Goal: Transaction & Acquisition: Book appointment/travel/reservation

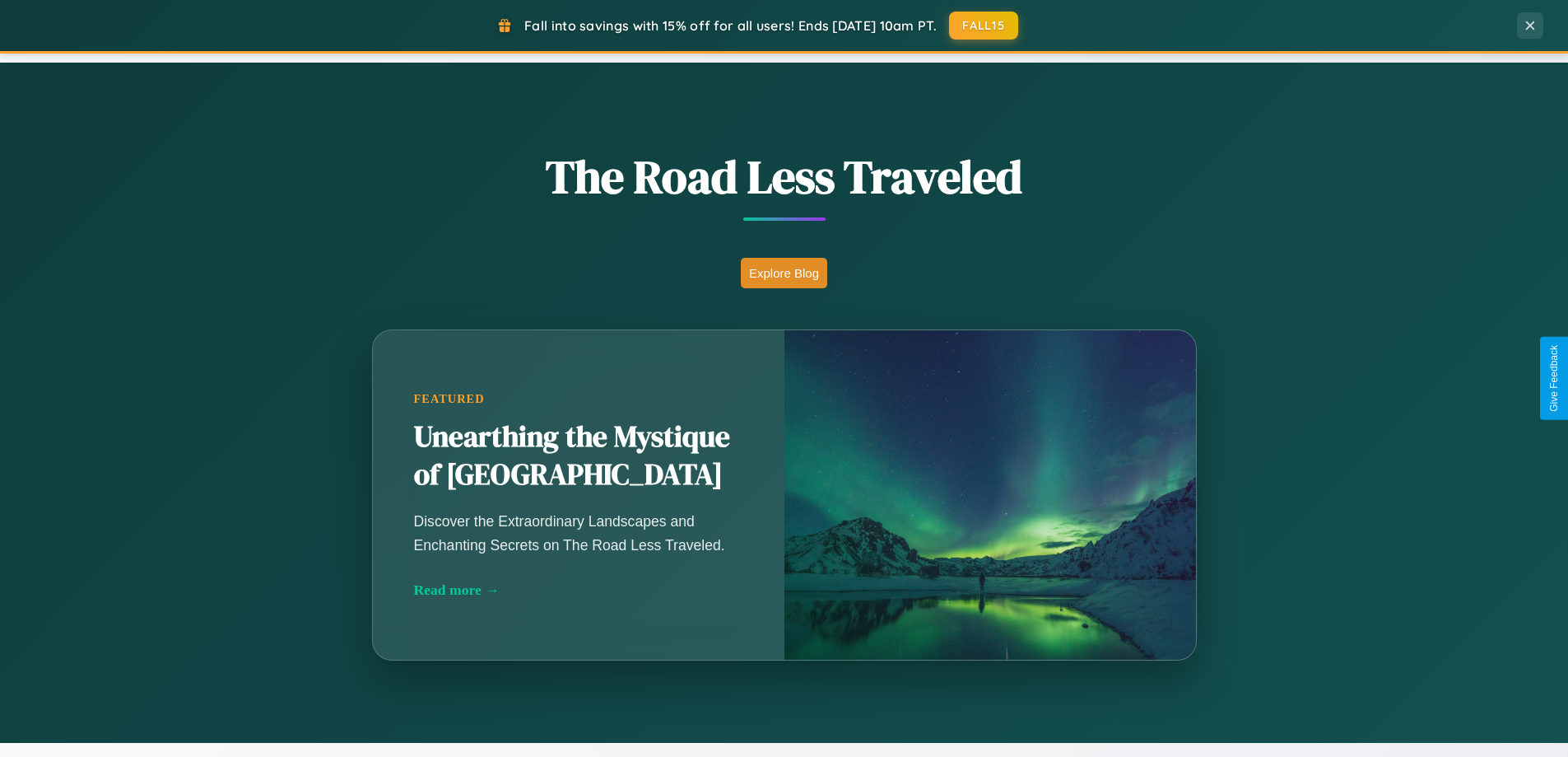
scroll to position [3169, 0]
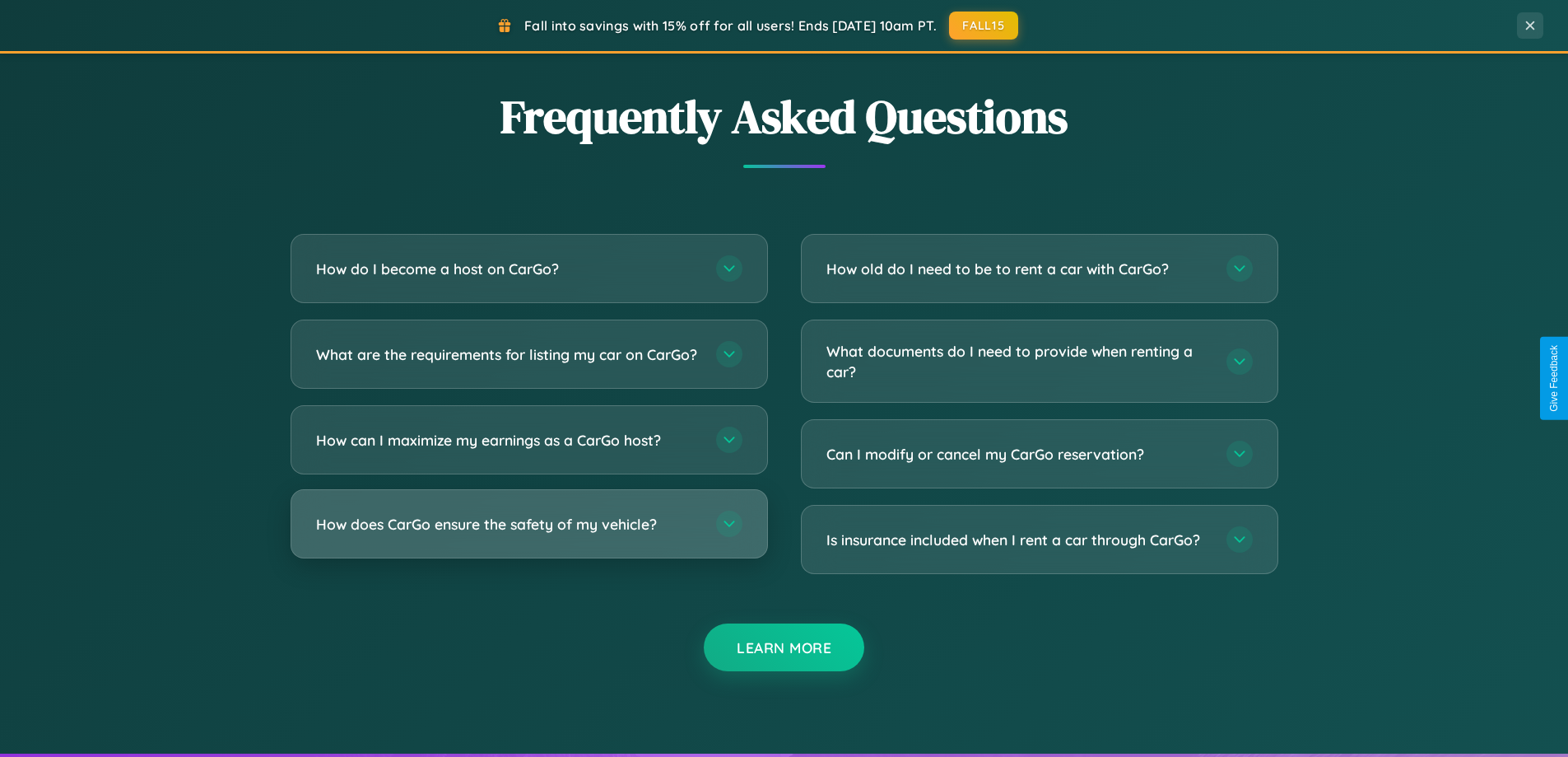
click at [529, 535] on h3 "How does CarGo ensure the safety of my vehicle?" at bounding box center [508, 524] width 384 height 21
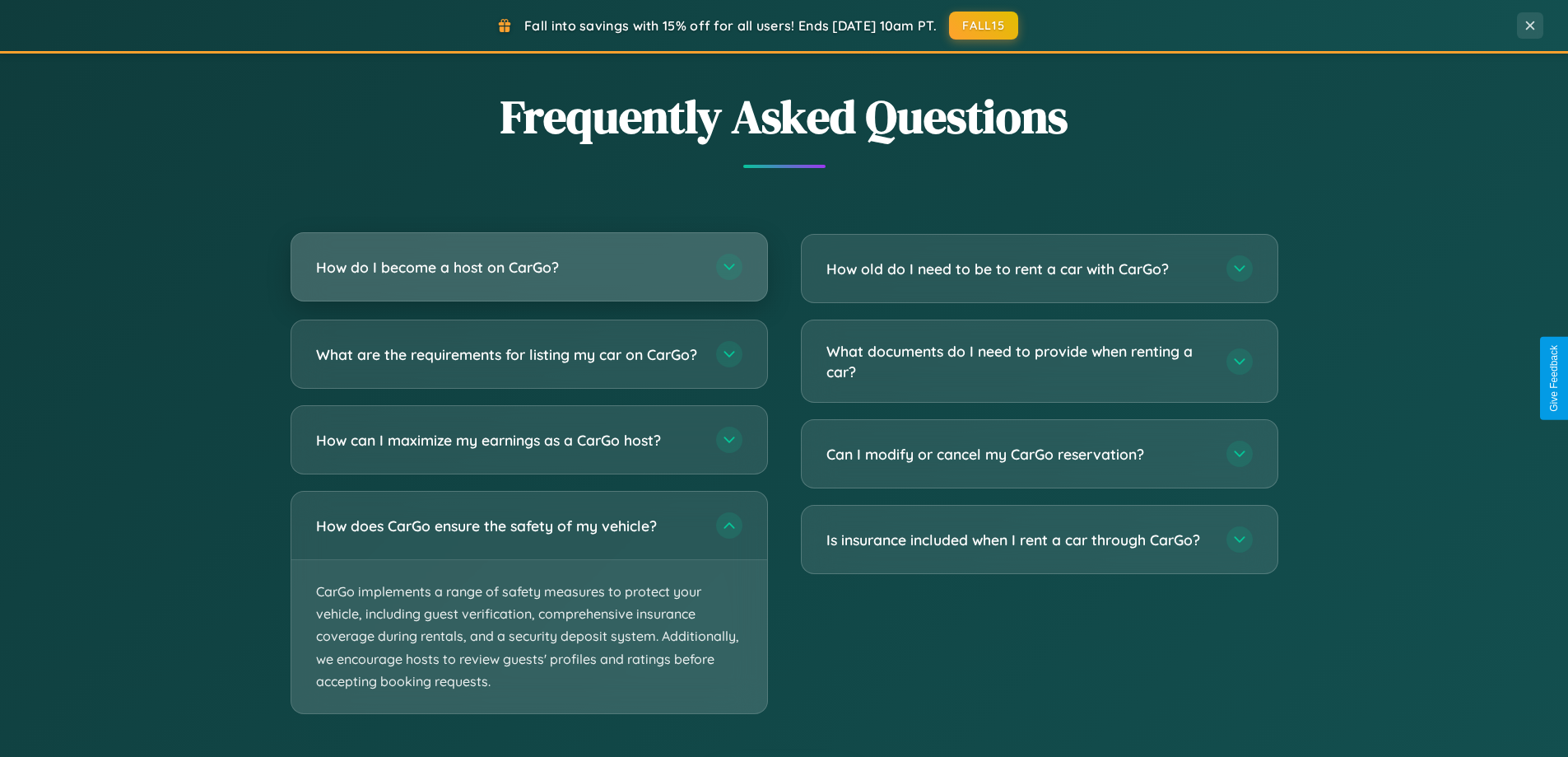
click at [529, 269] on h3 "How do I become a host on CarGo?" at bounding box center [508, 268] width 384 height 21
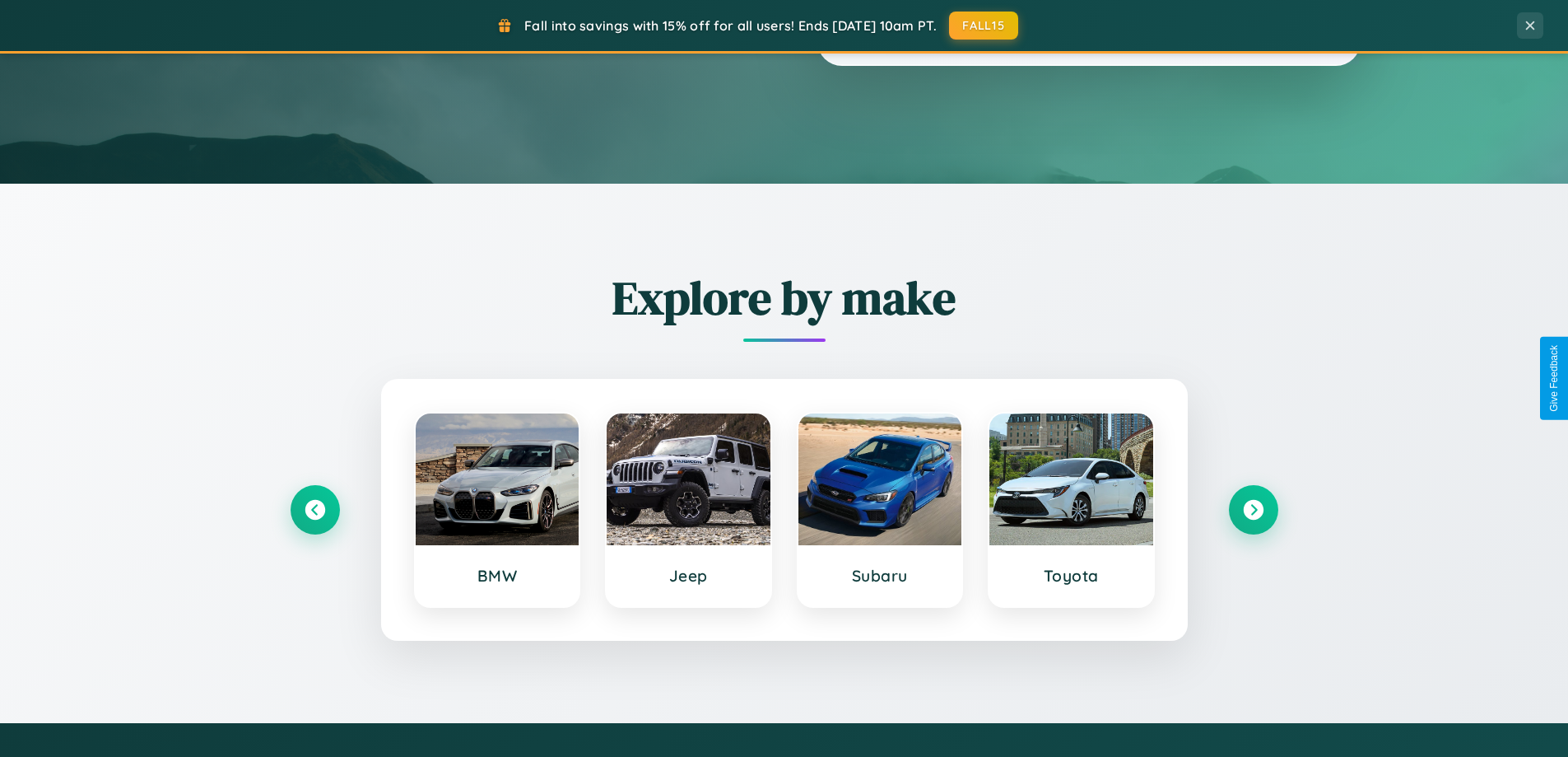
scroll to position [49, 0]
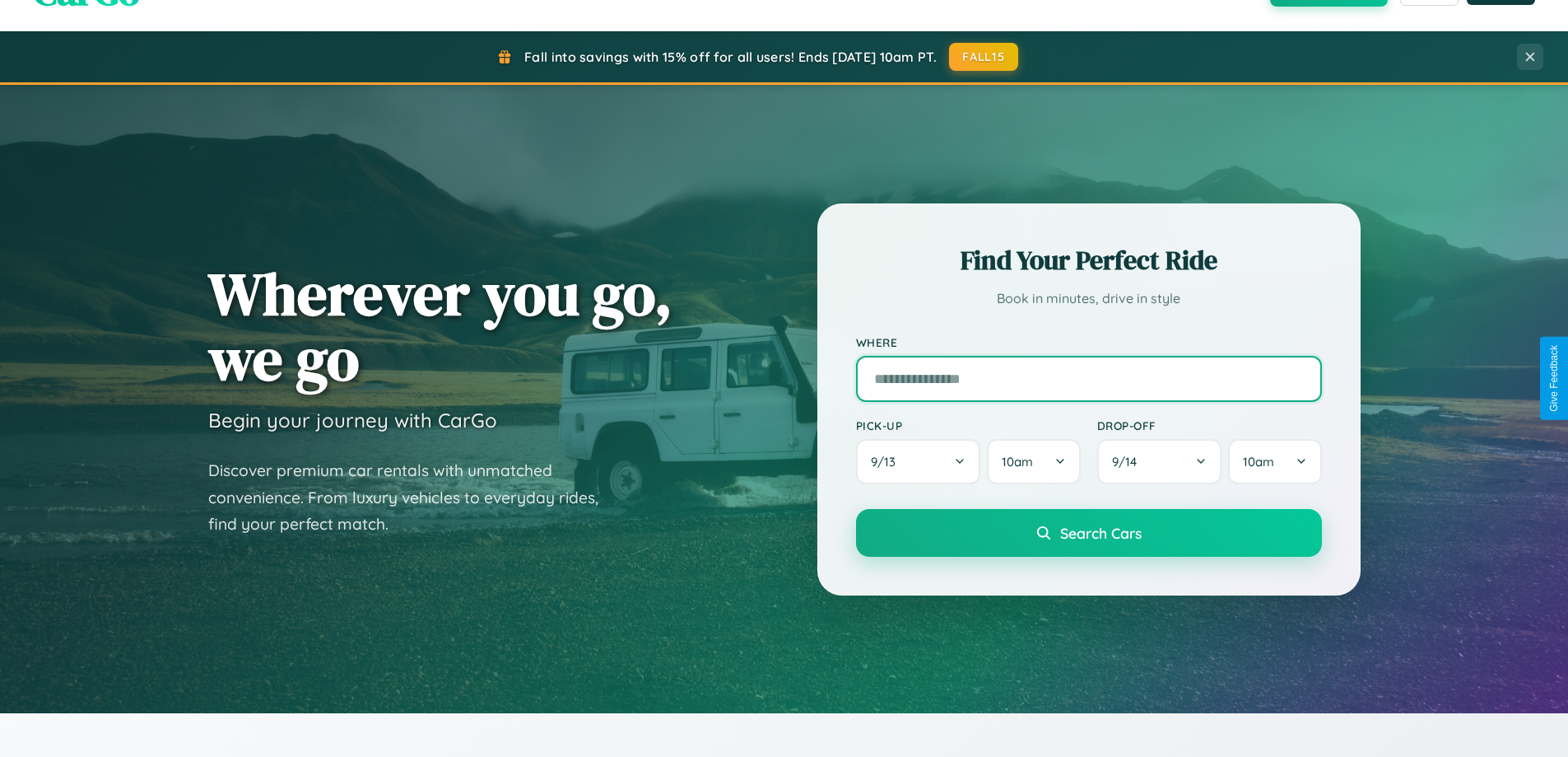
click at [1088, 378] on input "text" at bounding box center [1089, 378] width 466 height 46
type input "******"
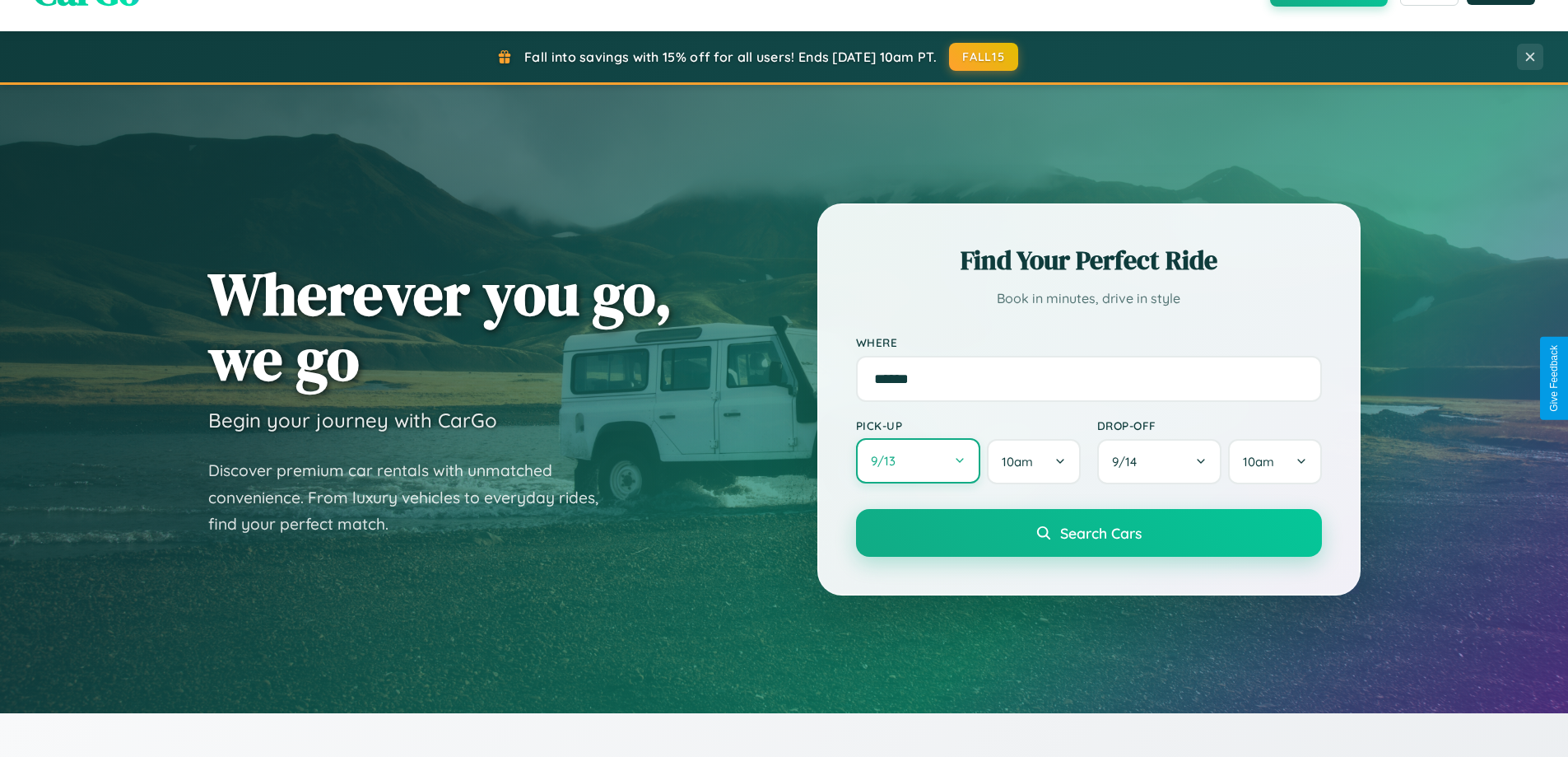
click at [918, 462] on button "9 / 13" at bounding box center [919, 461] width 125 height 45
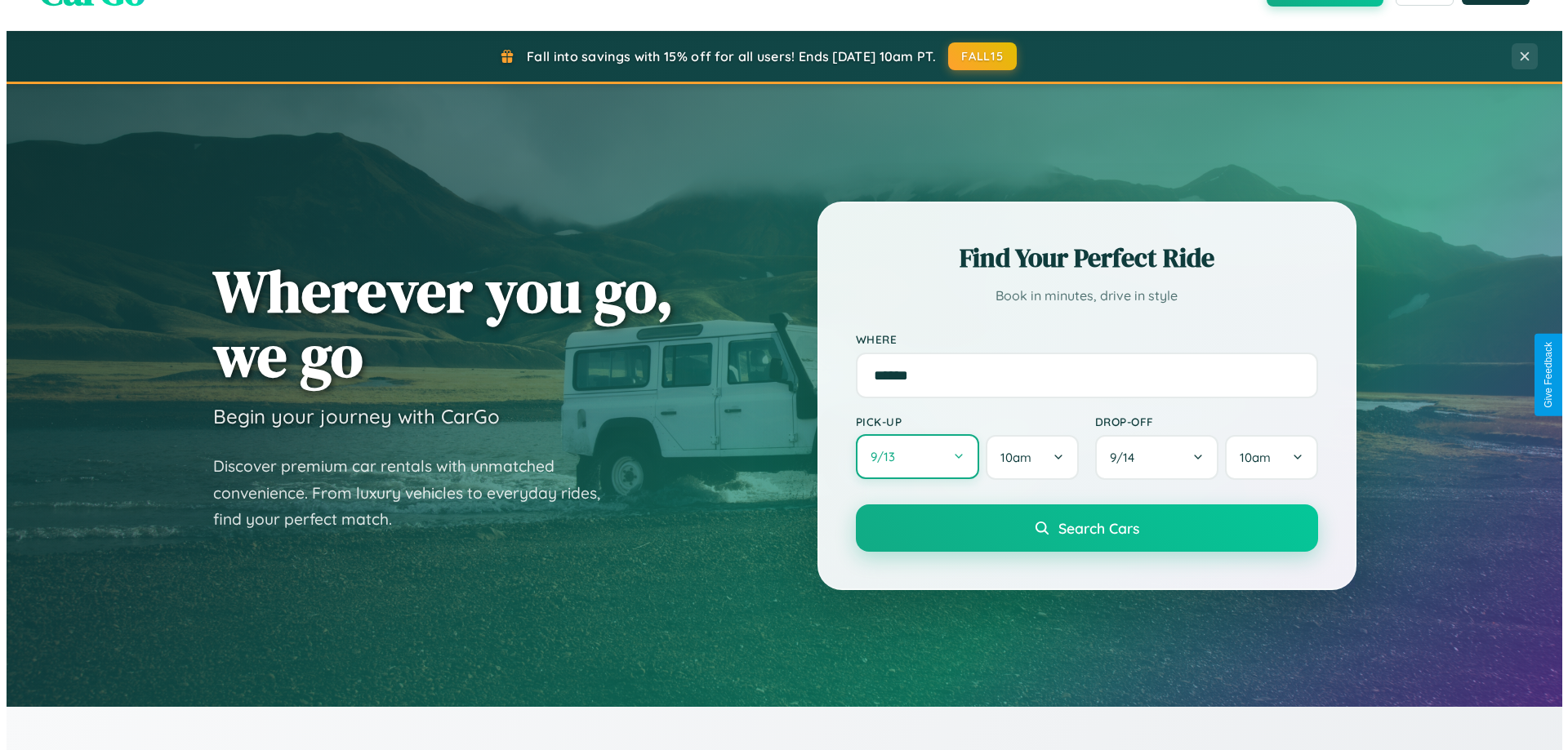
select select "*"
select select "****"
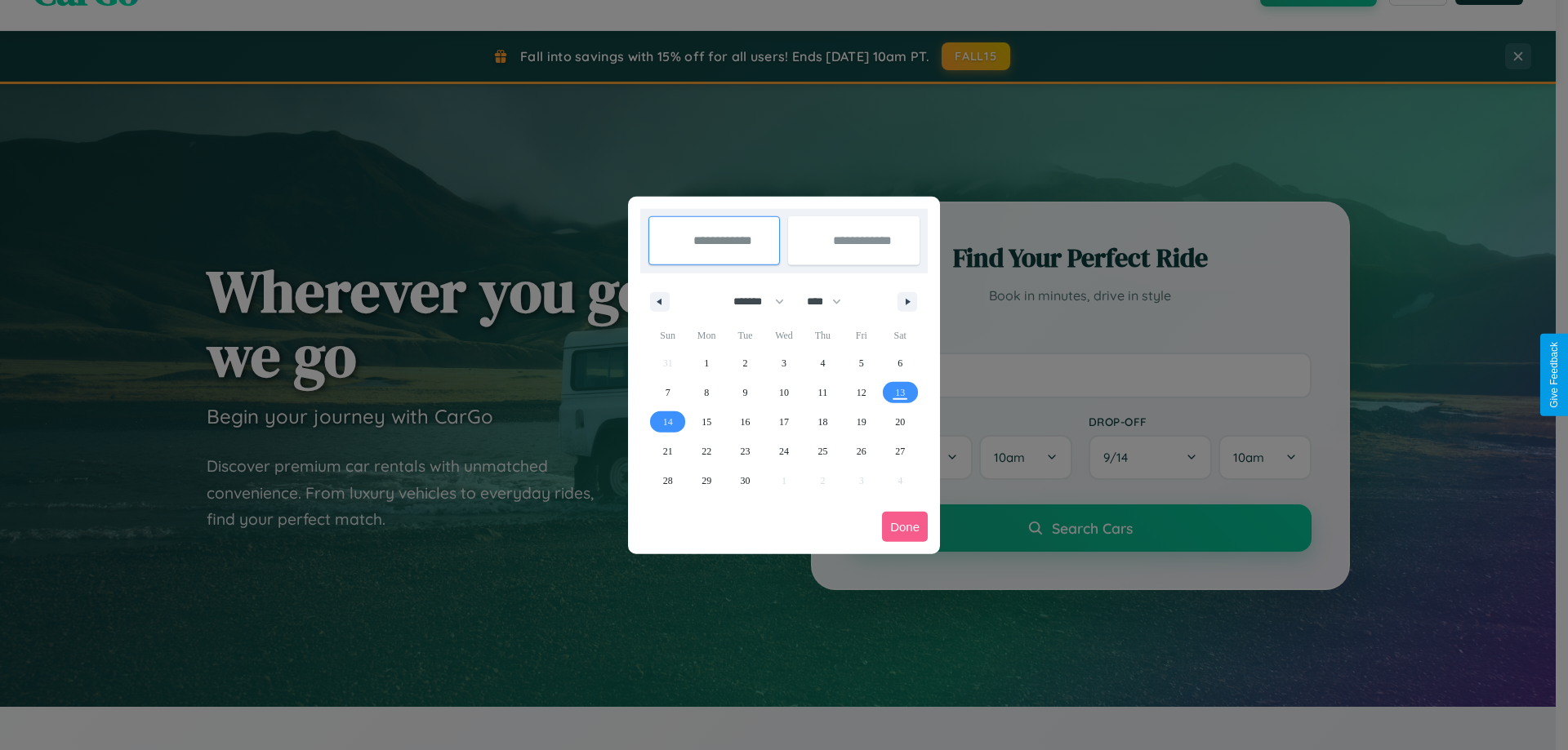
click at [751, 301] on select "******* ******** ***** ***** *** **** **** ****** ********* ******* ******** **…" at bounding box center [756, 301] width 69 height 27
select select "*"
click at [831, 301] on select "**** **** **** **** **** **** **** **** **** **** **** **** **** **** **** ****…" at bounding box center [823, 301] width 49 height 27
select select "****"
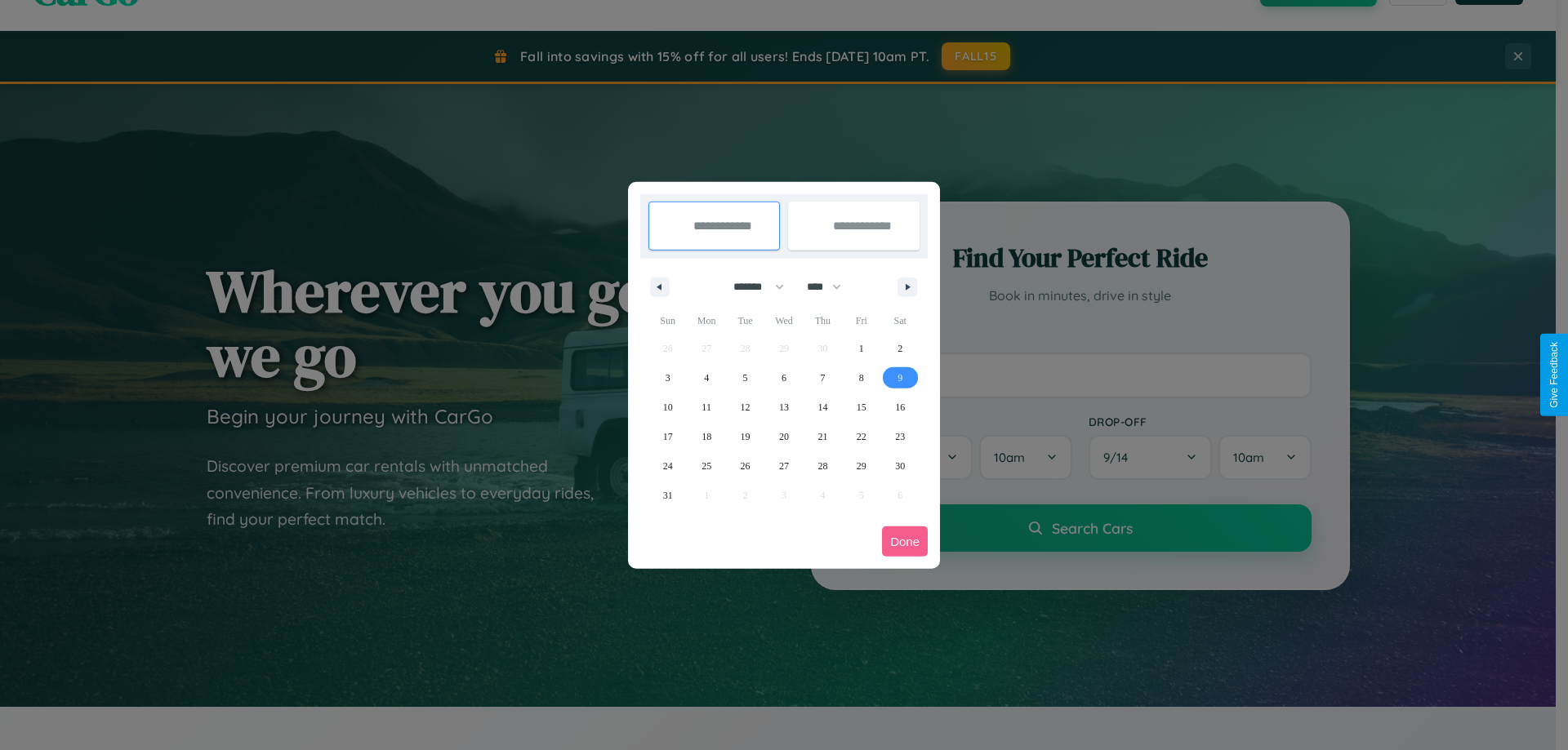
click at [900, 377] on span "9" at bounding box center [899, 377] width 5 height 29
type input "**********"
click at [706, 406] on span "11" at bounding box center [706, 406] width 9 height 29
type input "**********"
click at [905, 541] on button "Done" at bounding box center [905, 542] width 46 height 30
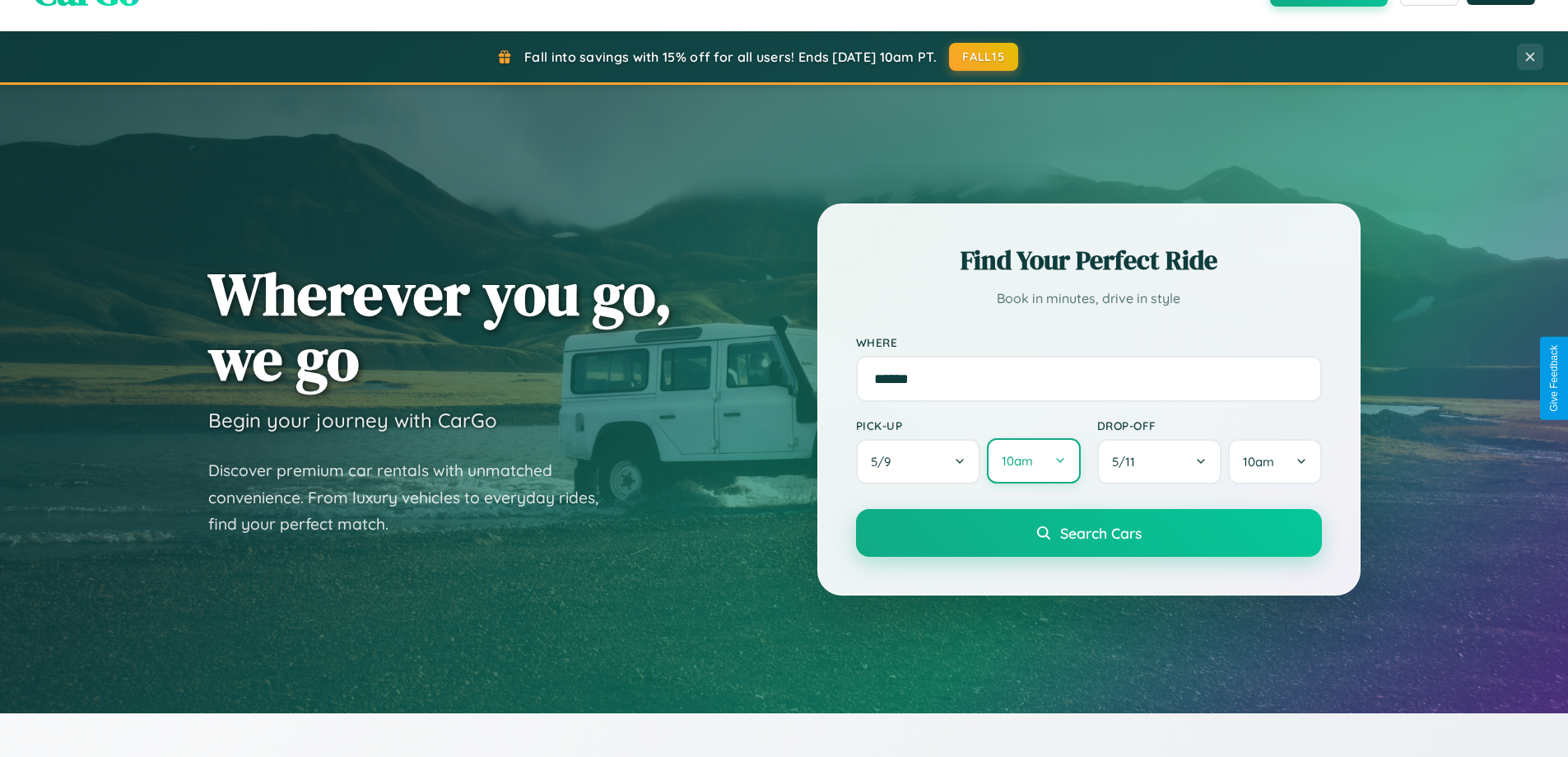
click at [1034, 462] on button "10am" at bounding box center [1034, 461] width 93 height 45
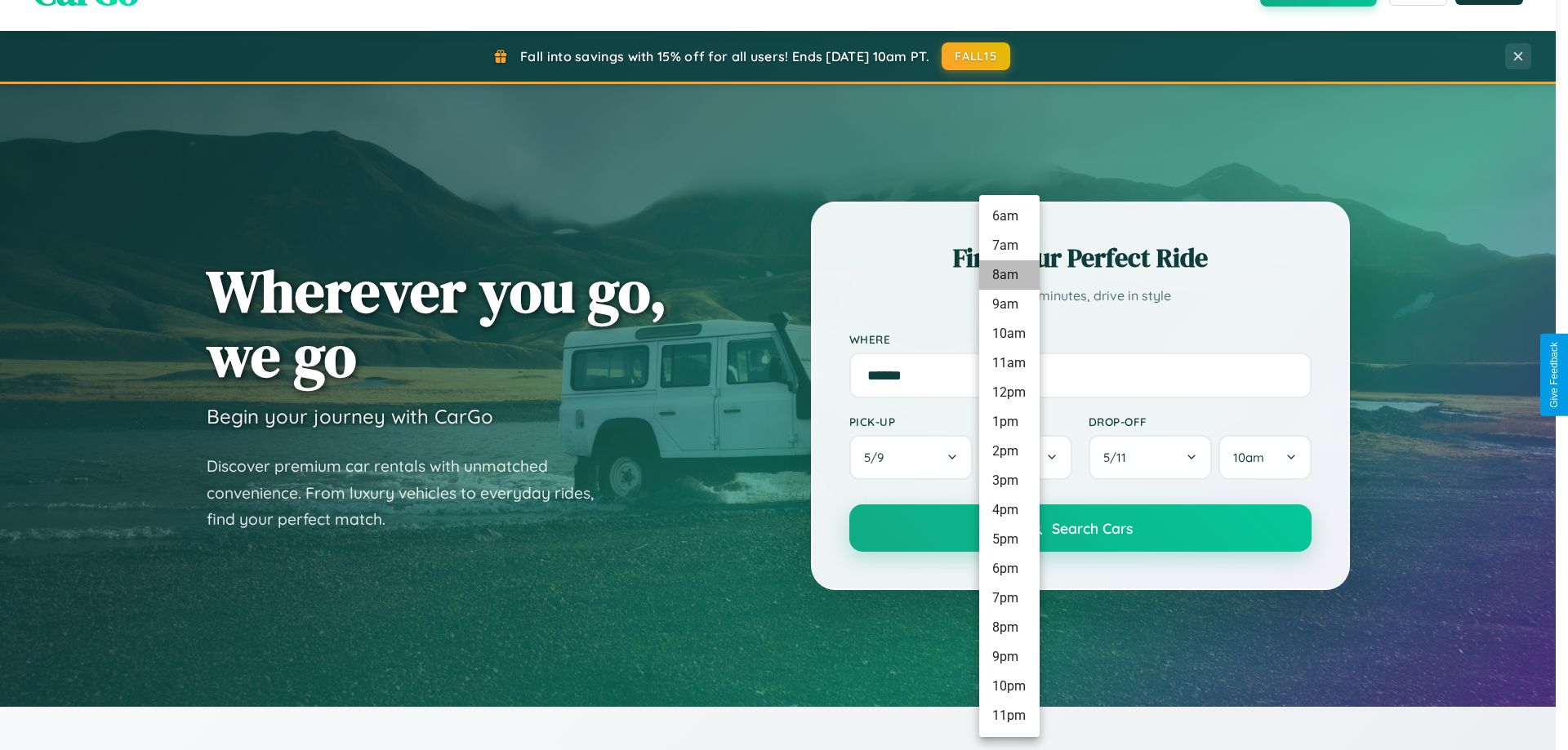
click at [1008, 275] on li "8am" at bounding box center [1009, 275] width 61 height 29
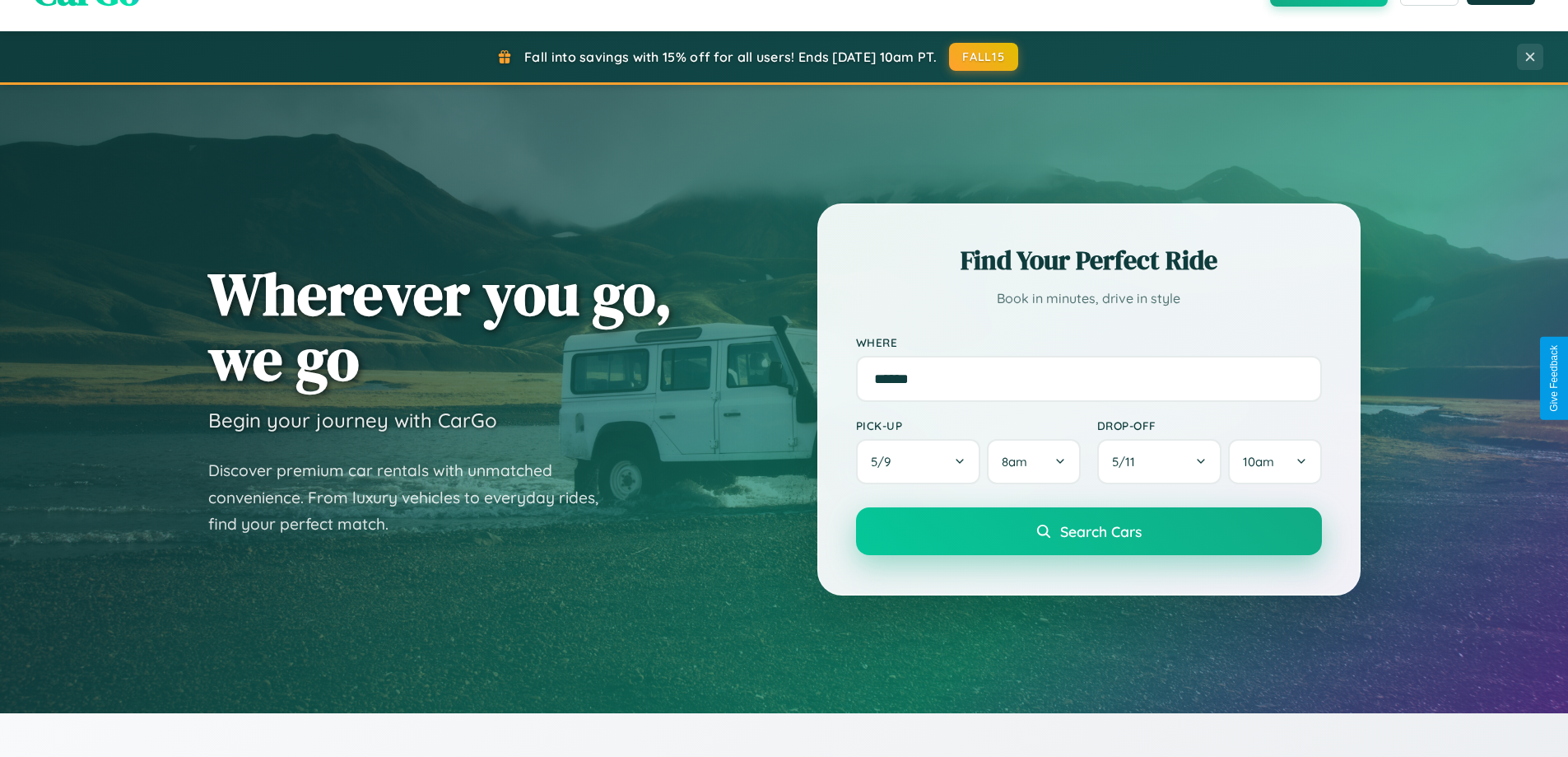
click at [1088, 533] on span "Search Cars" at bounding box center [1101, 531] width 81 height 18
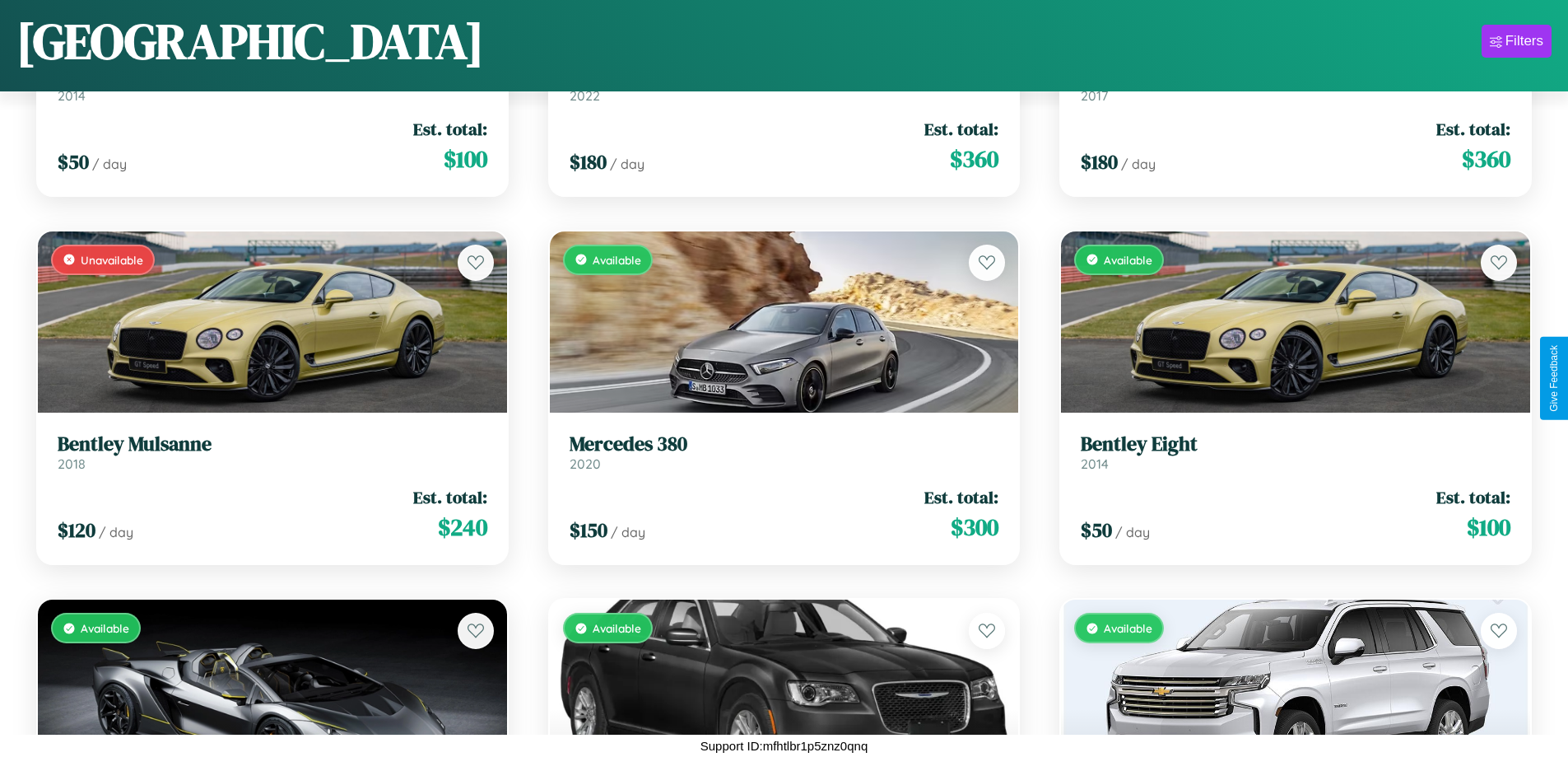
scroll to position [6502, 0]
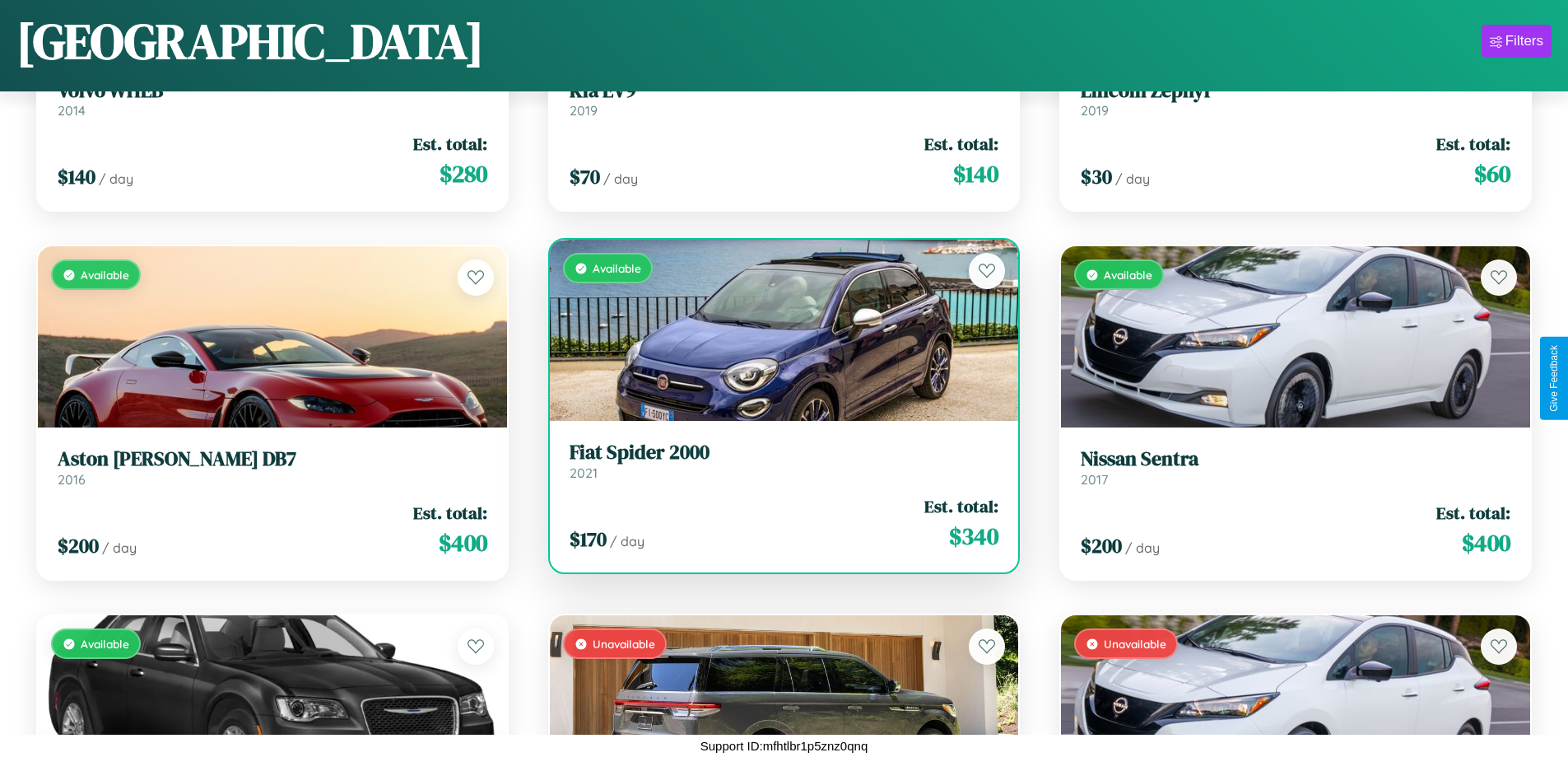
click at [777, 467] on link "Fiat Spider 2000 2021" at bounding box center [785, 460] width 430 height 41
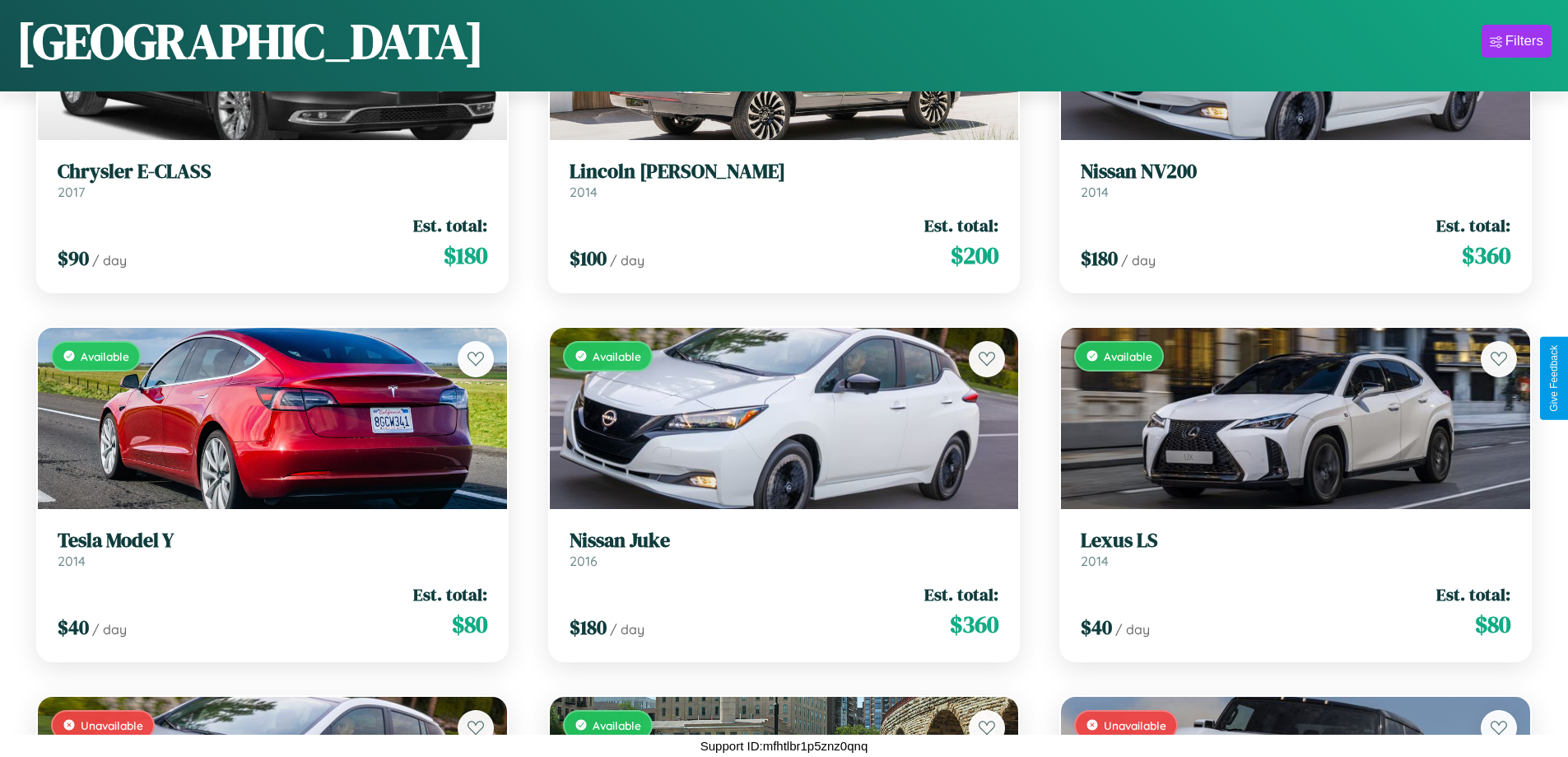
scroll to position [7239, 0]
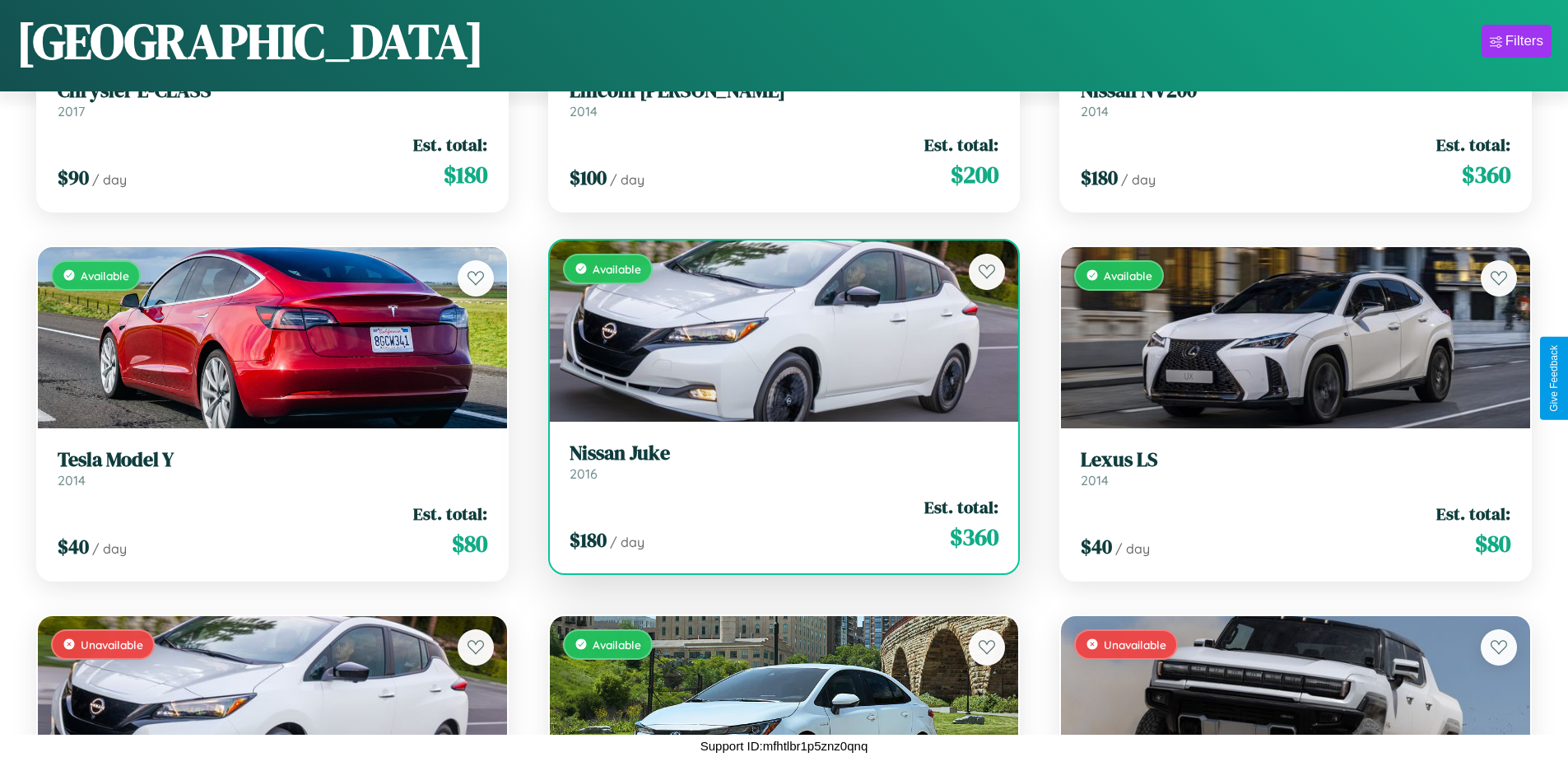
click at [777, 461] on h3 "Nissan Juke" at bounding box center [785, 453] width 430 height 24
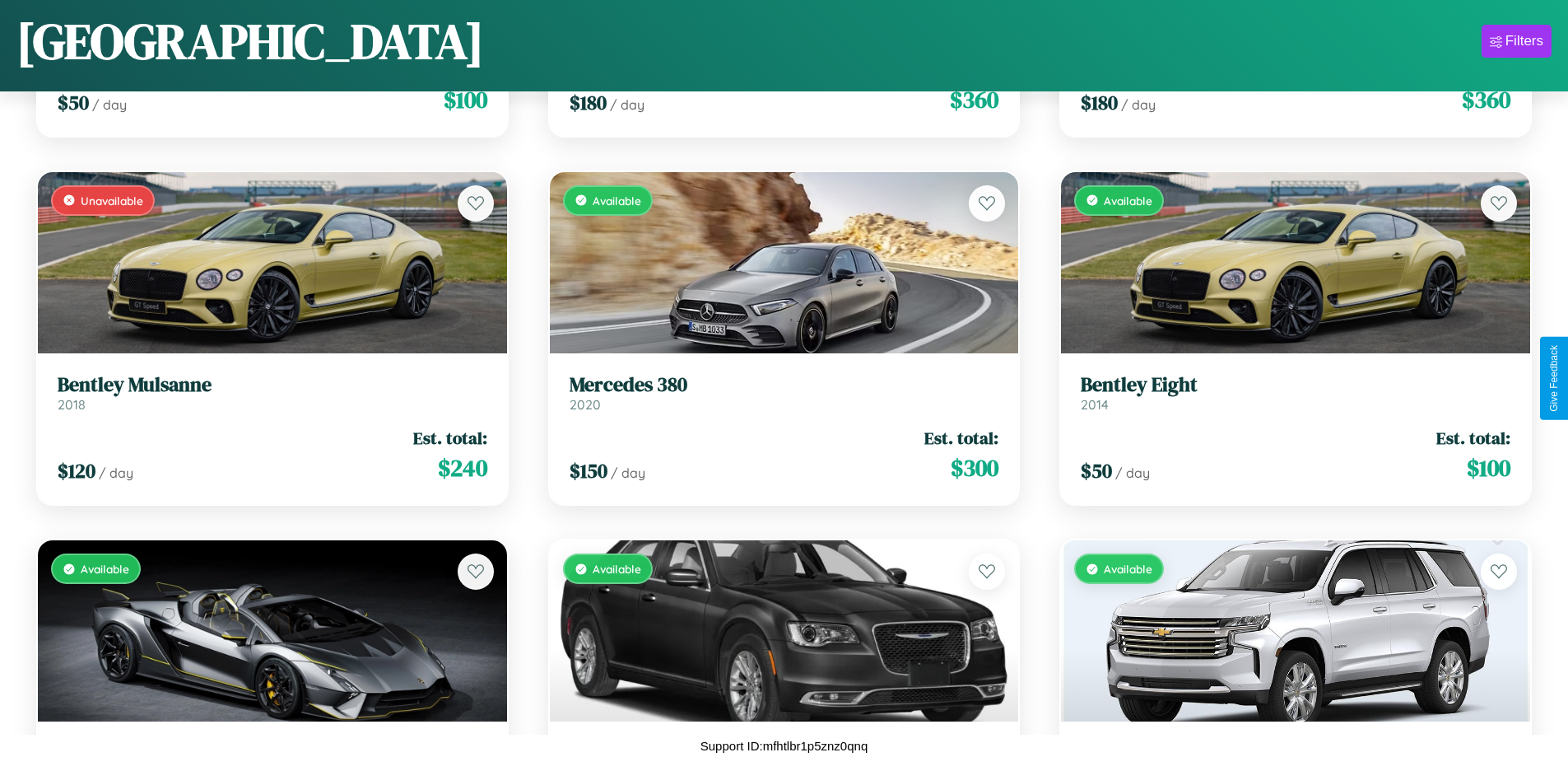
scroll to position [8347, 0]
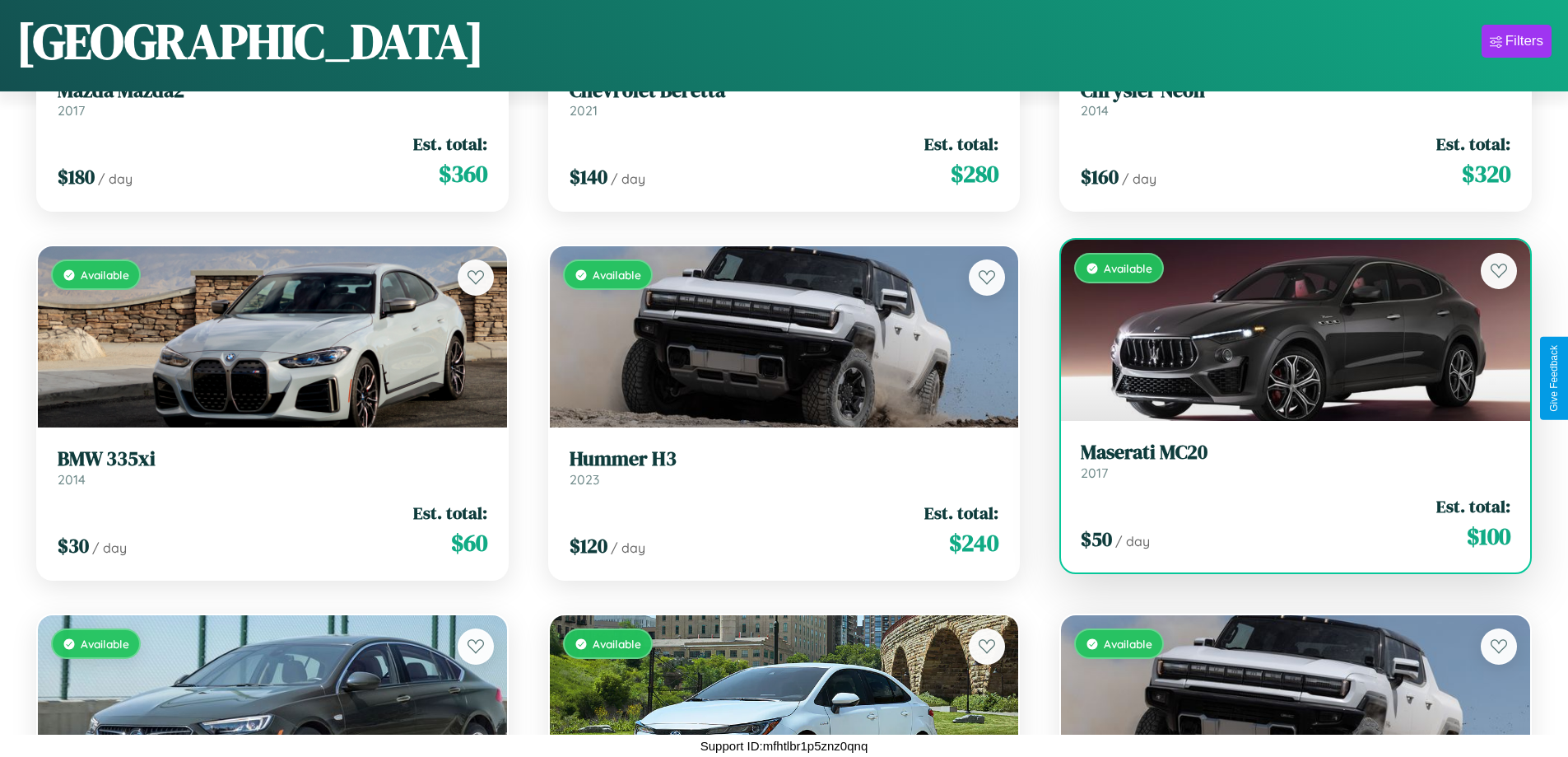
click at [1285, 465] on link "Maserati MC20 2017" at bounding box center [1296, 460] width 430 height 41
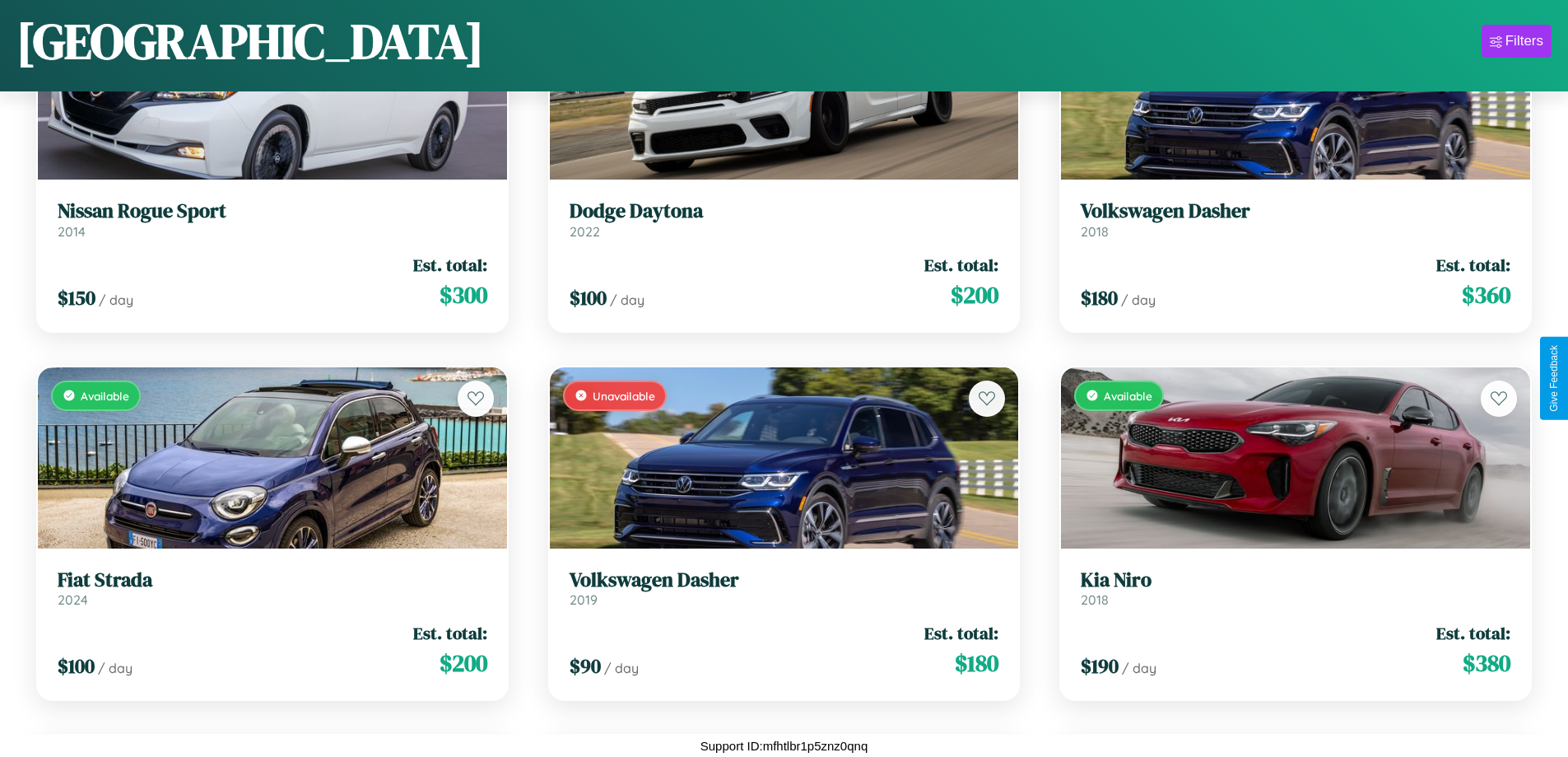
scroll to position [3920, 0]
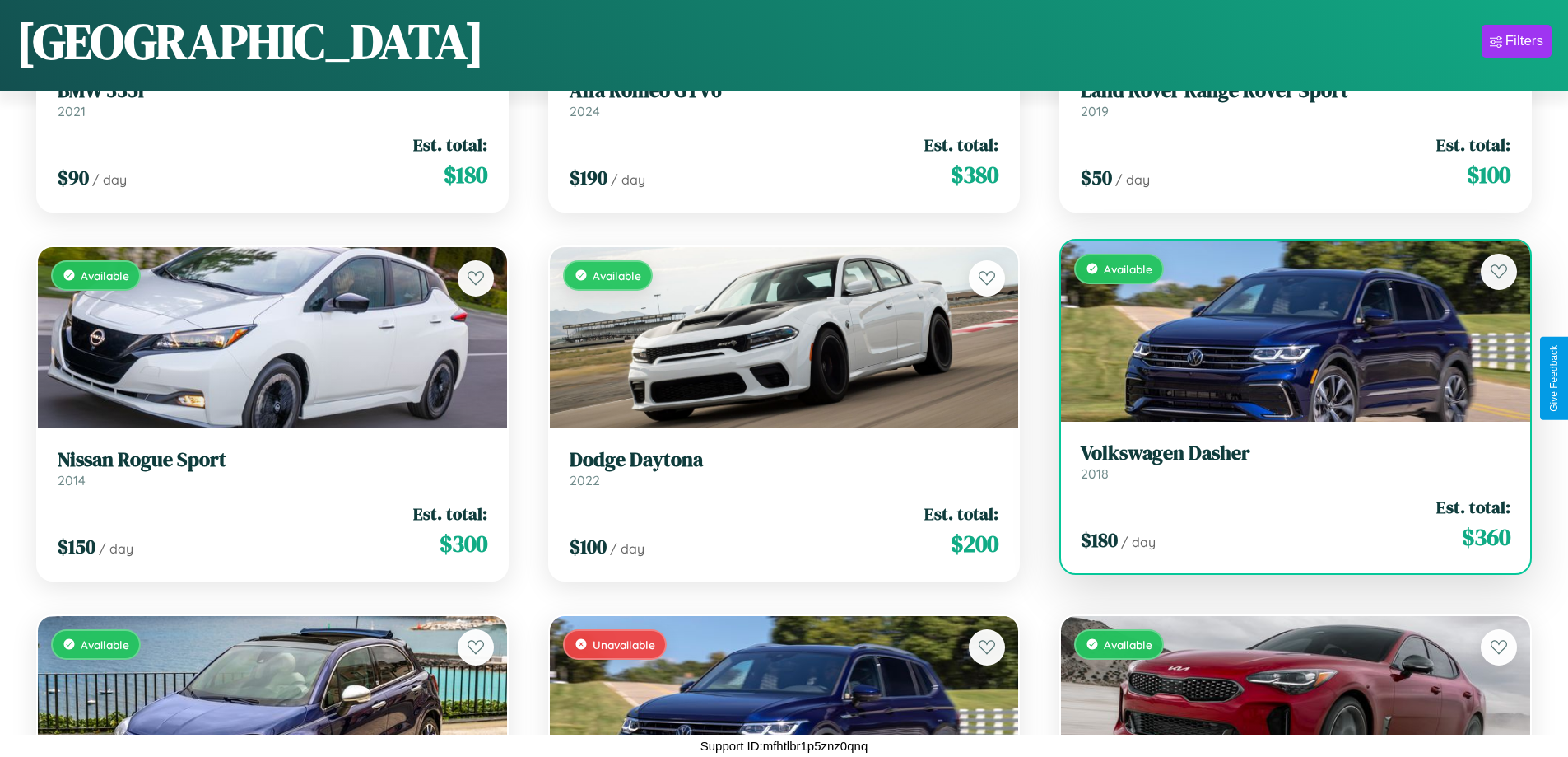
click at [1285, 528] on div "$ 180 / day Est. total: $ 360" at bounding box center [1296, 524] width 430 height 58
click at [1285, 524] on div "$ 180 / day Est. total: $ 360" at bounding box center [1296, 524] width 430 height 58
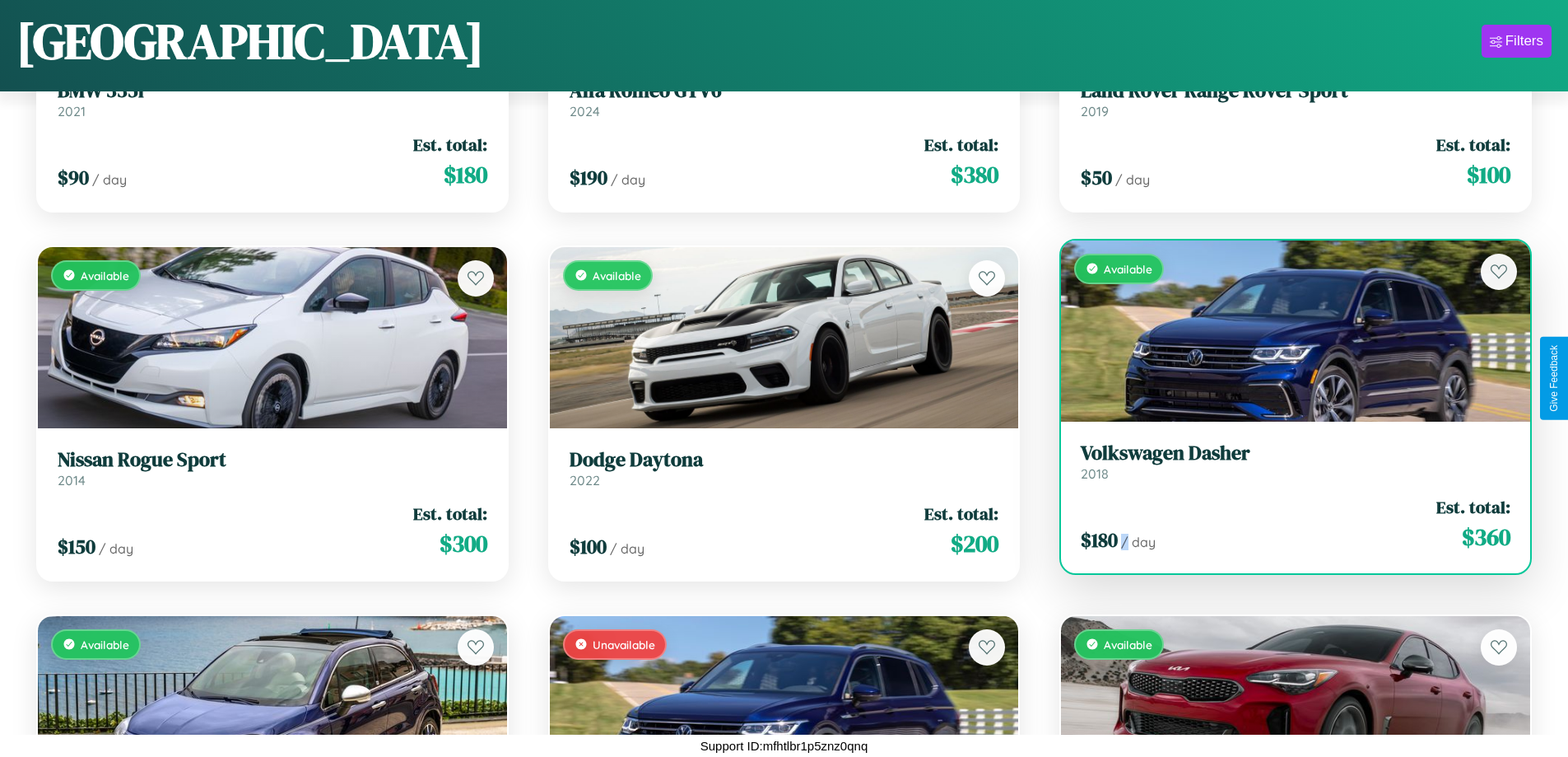
click at [1285, 524] on div "$ 180 / day Est. total: $ 360" at bounding box center [1296, 524] width 430 height 58
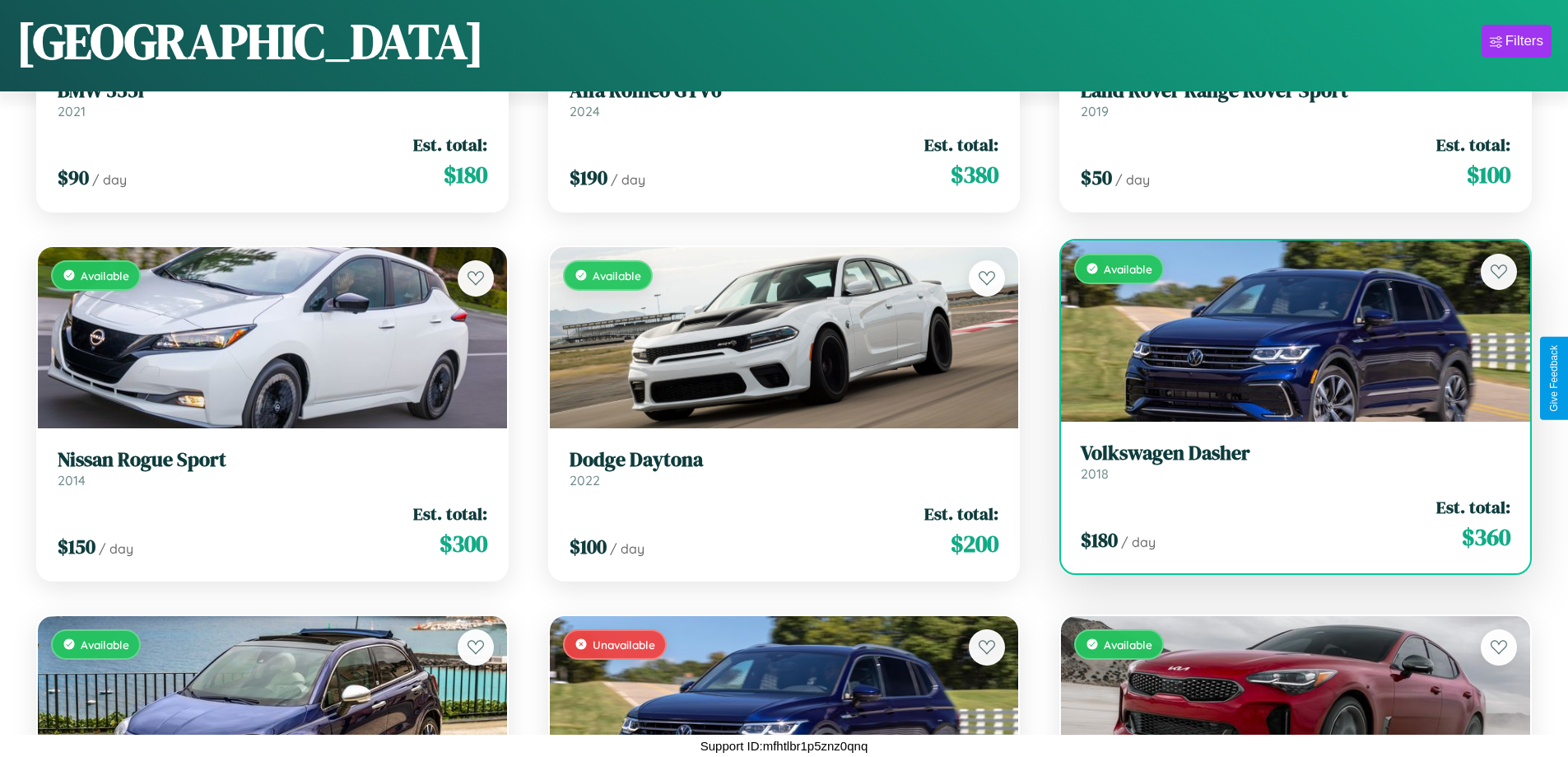
click at [1285, 524] on div "$ 180 / day Est. total: $ 360" at bounding box center [1296, 524] width 430 height 58
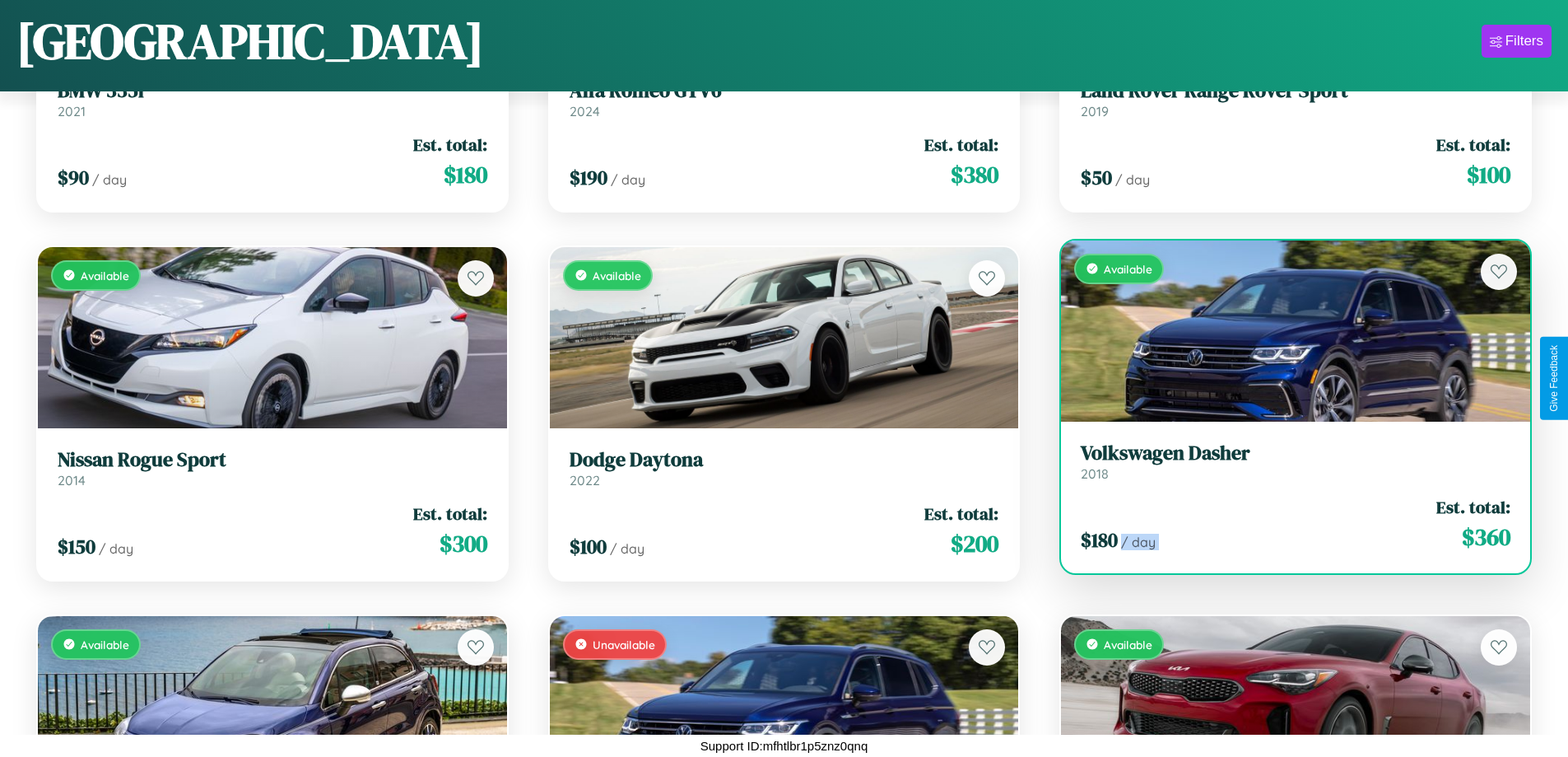
click at [1285, 524] on div "$ 180 / day Est. total: $ 360" at bounding box center [1296, 524] width 430 height 58
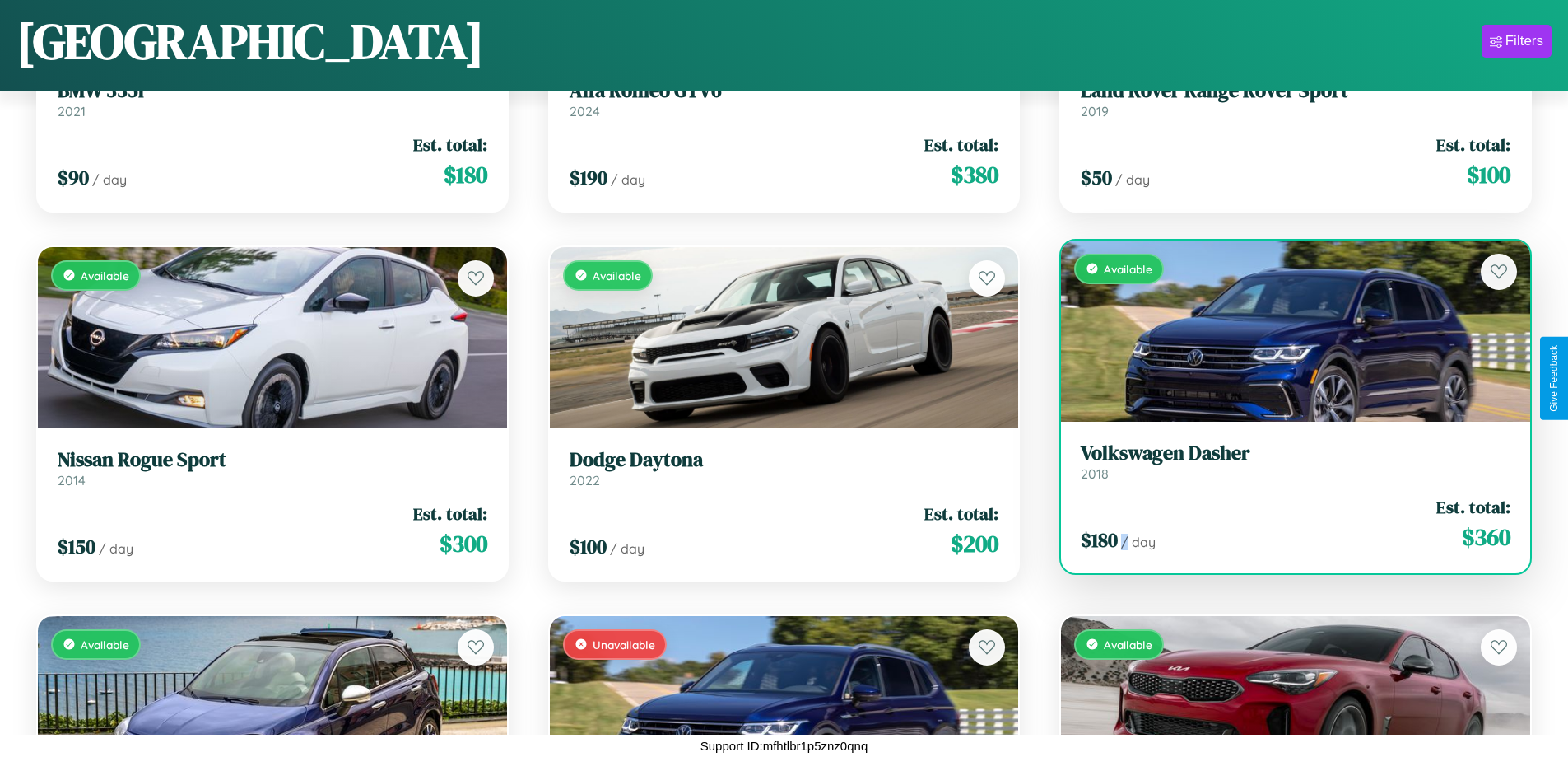
click at [1285, 524] on div "$ 180 / day Est. total: $ 360" at bounding box center [1296, 524] width 430 height 58
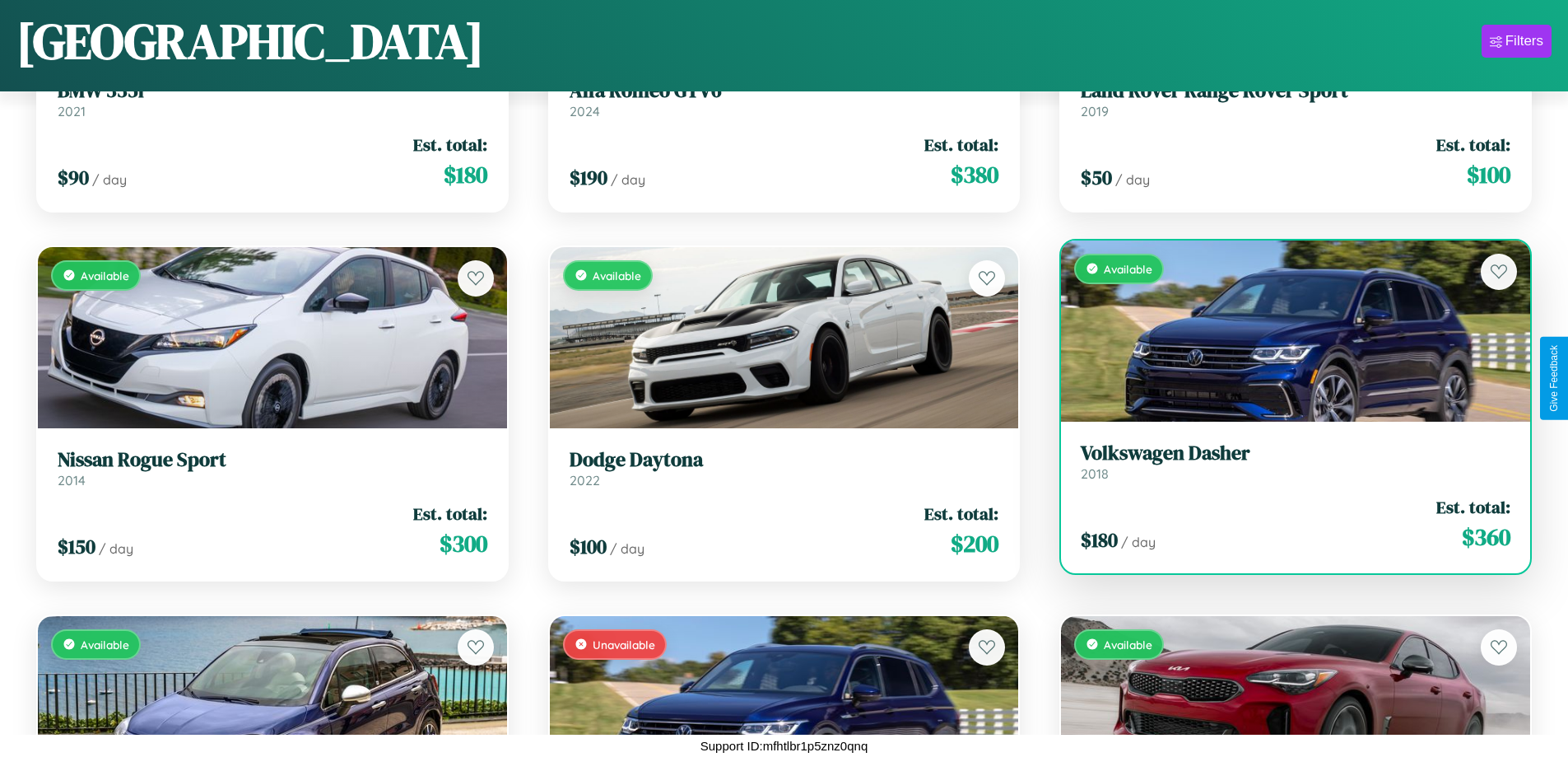
click at [1285, 461] on h3 "Volkswagen Dasher" at bounding box center [1296, 453] width 430 height 24
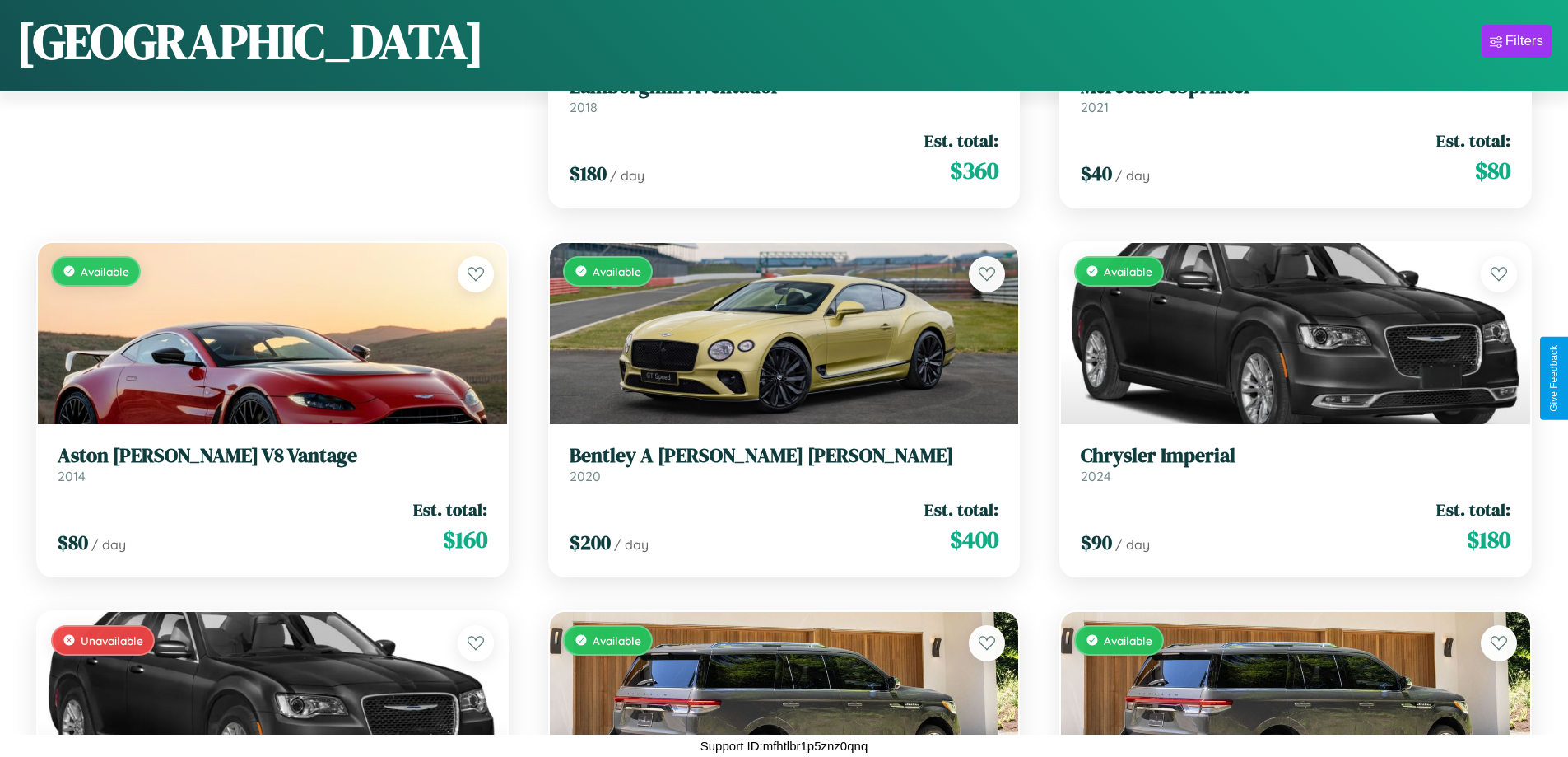
scroll to position [232, 0]
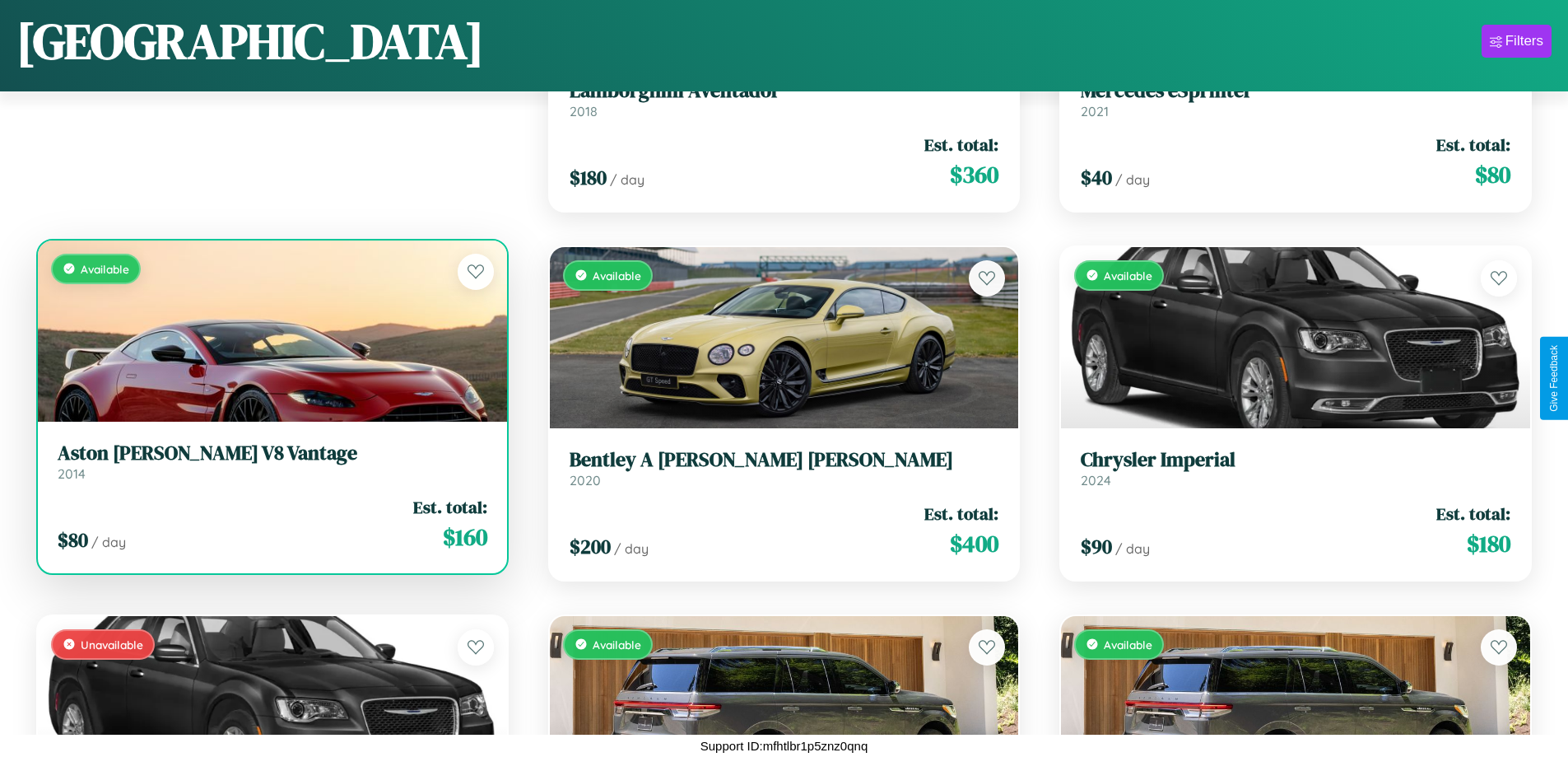
click at [270, 466] on h3 "Aston Martin V8 Vantage" at bounding box center [272, 453] width 430 height 24
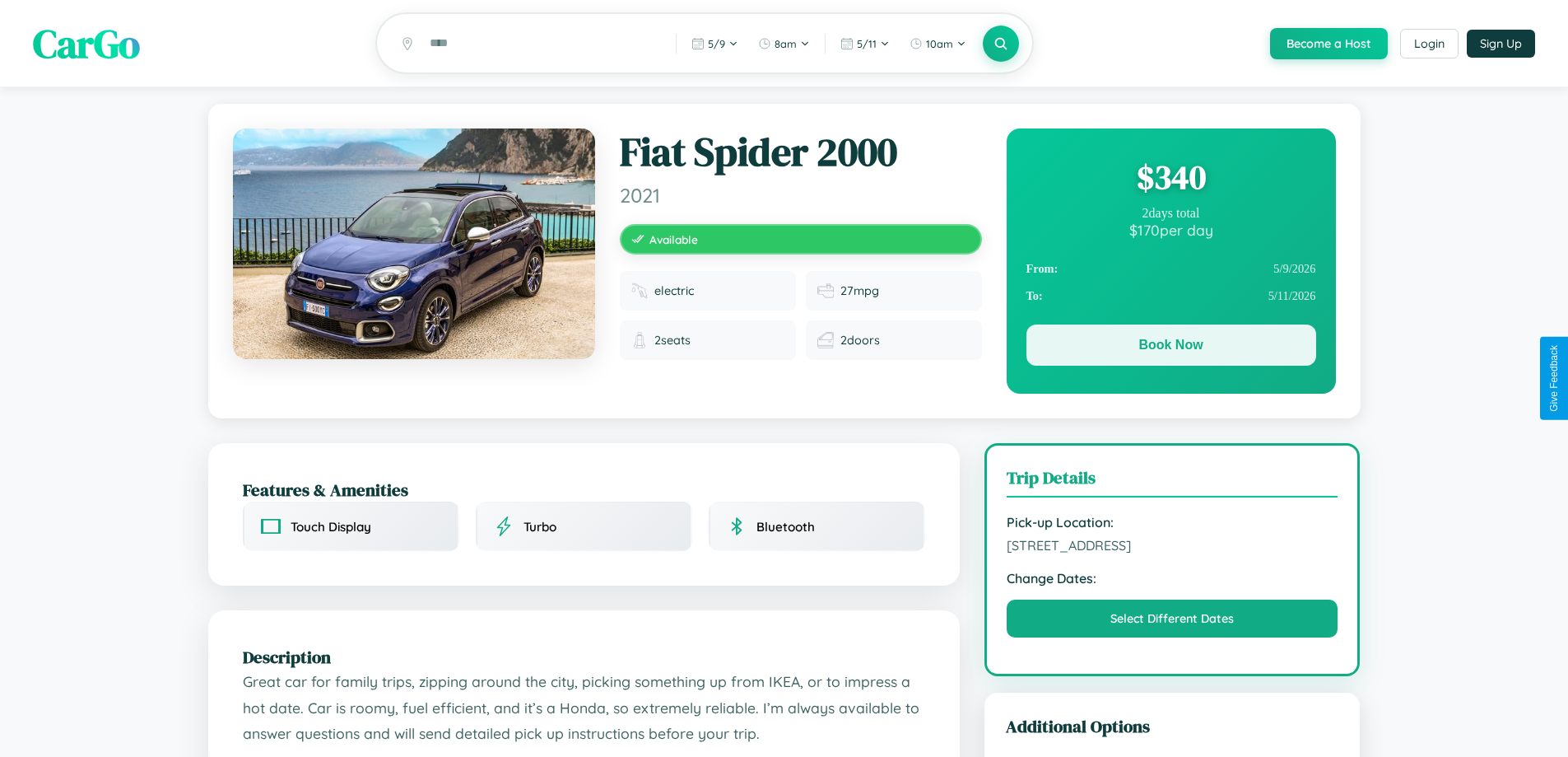
click at [1170, 349] on button "Book Now" at bounding box center [1172, 345] width 290 height 41
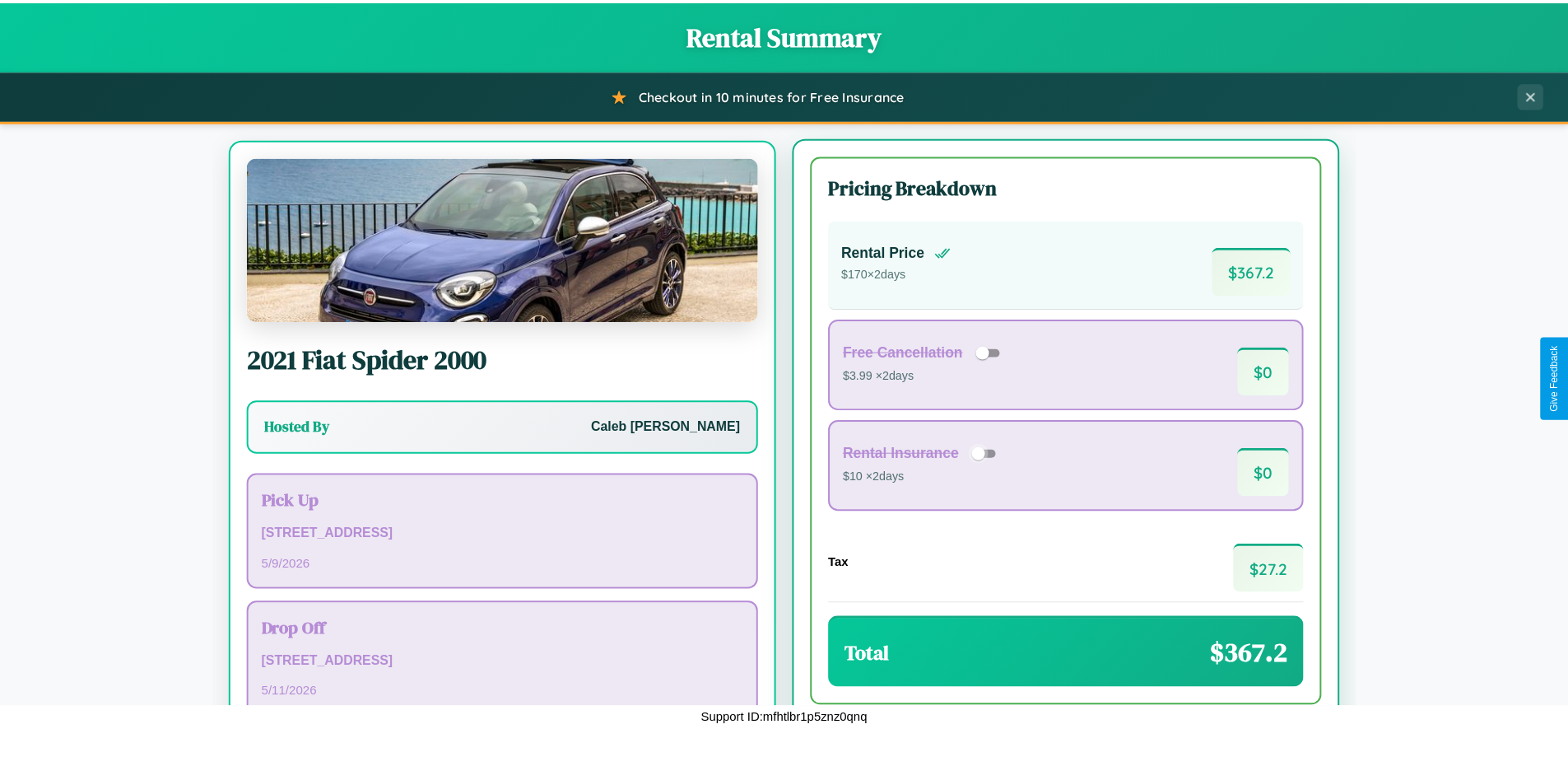
scroll to position [76, 0]
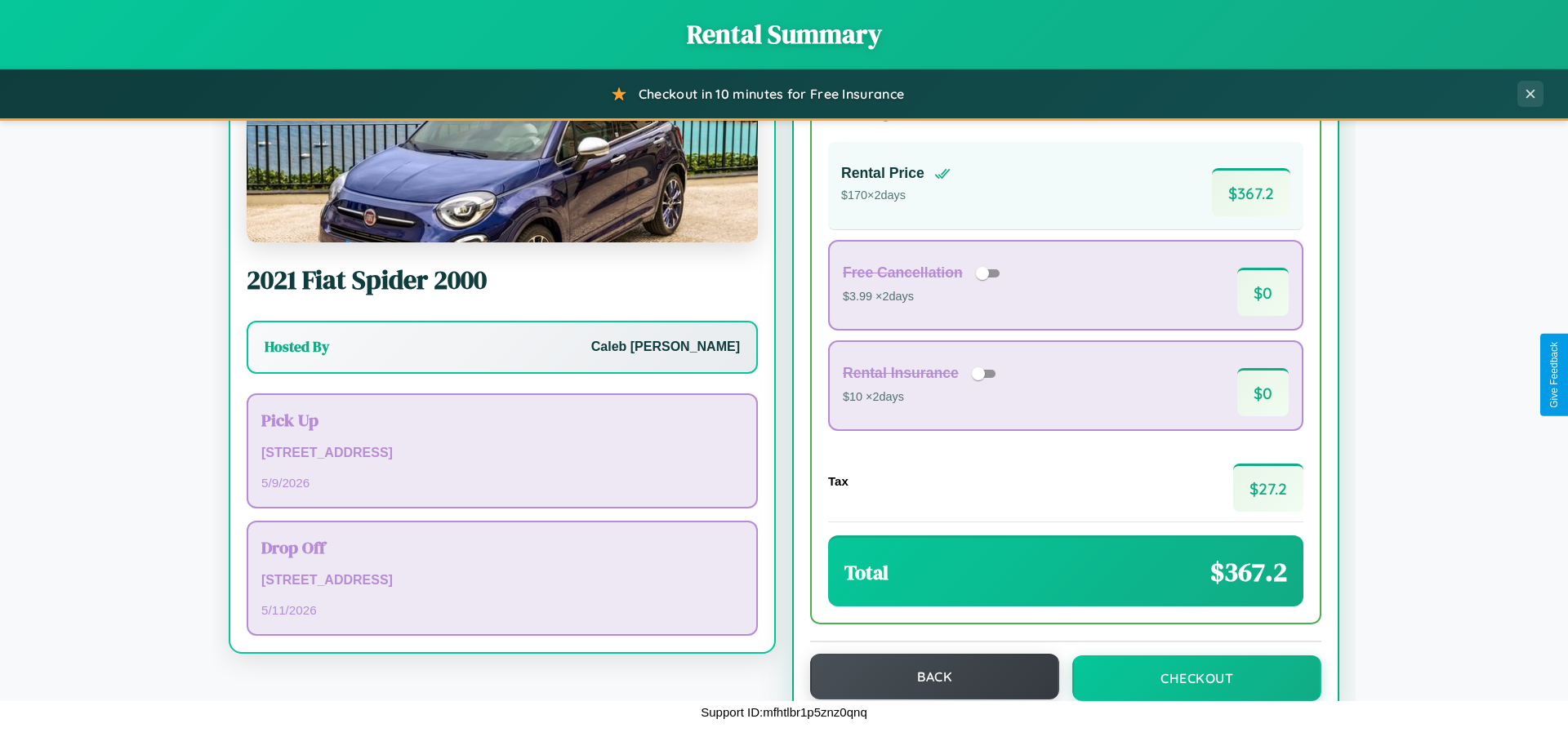
click at [927, 676] on button "Back" at bounding box center [934, 676] width 249 height 46
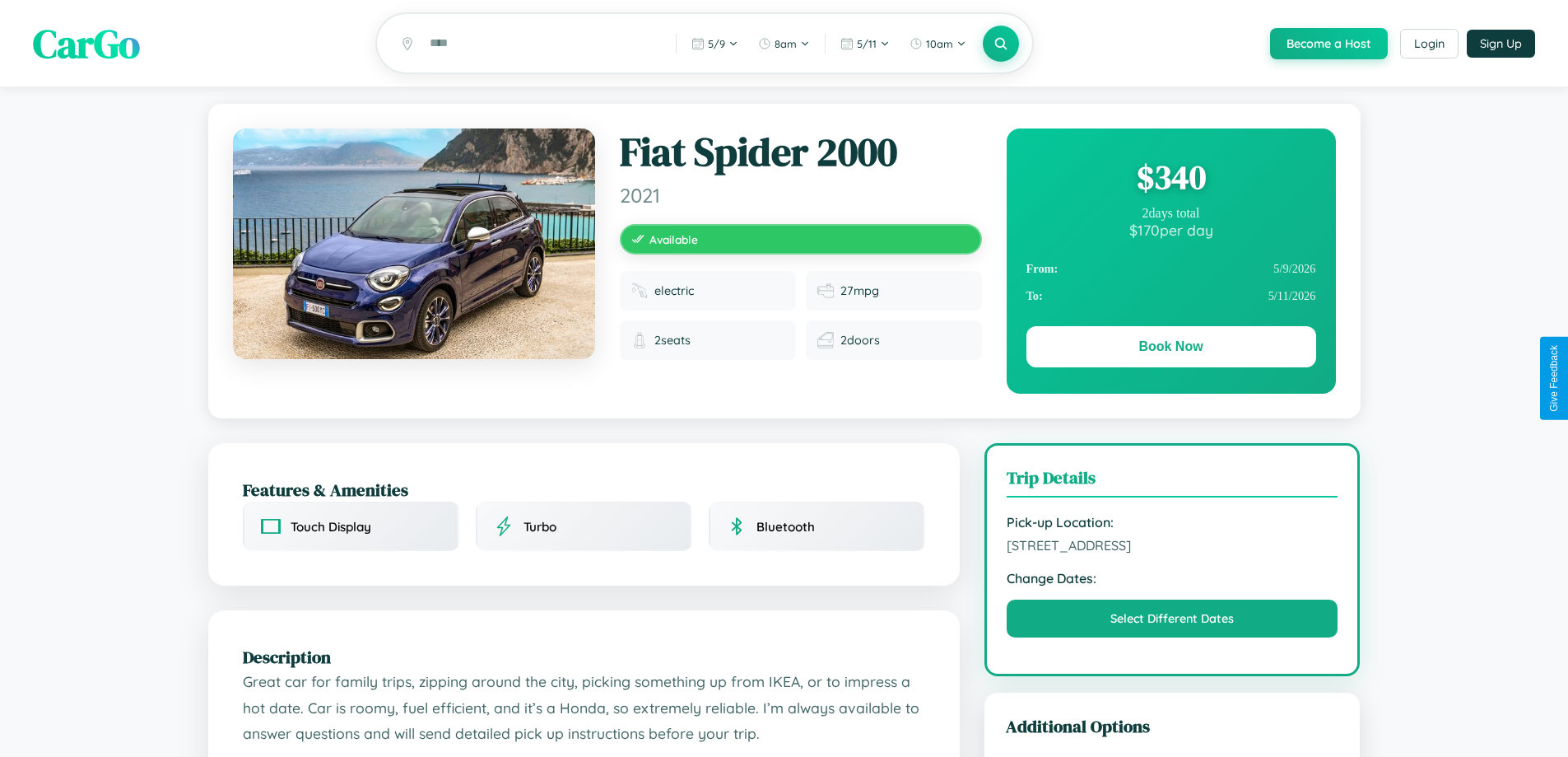
click at [1170, 179] on div "$ 340" at bounding box center [1172, 176] width 290 height 44
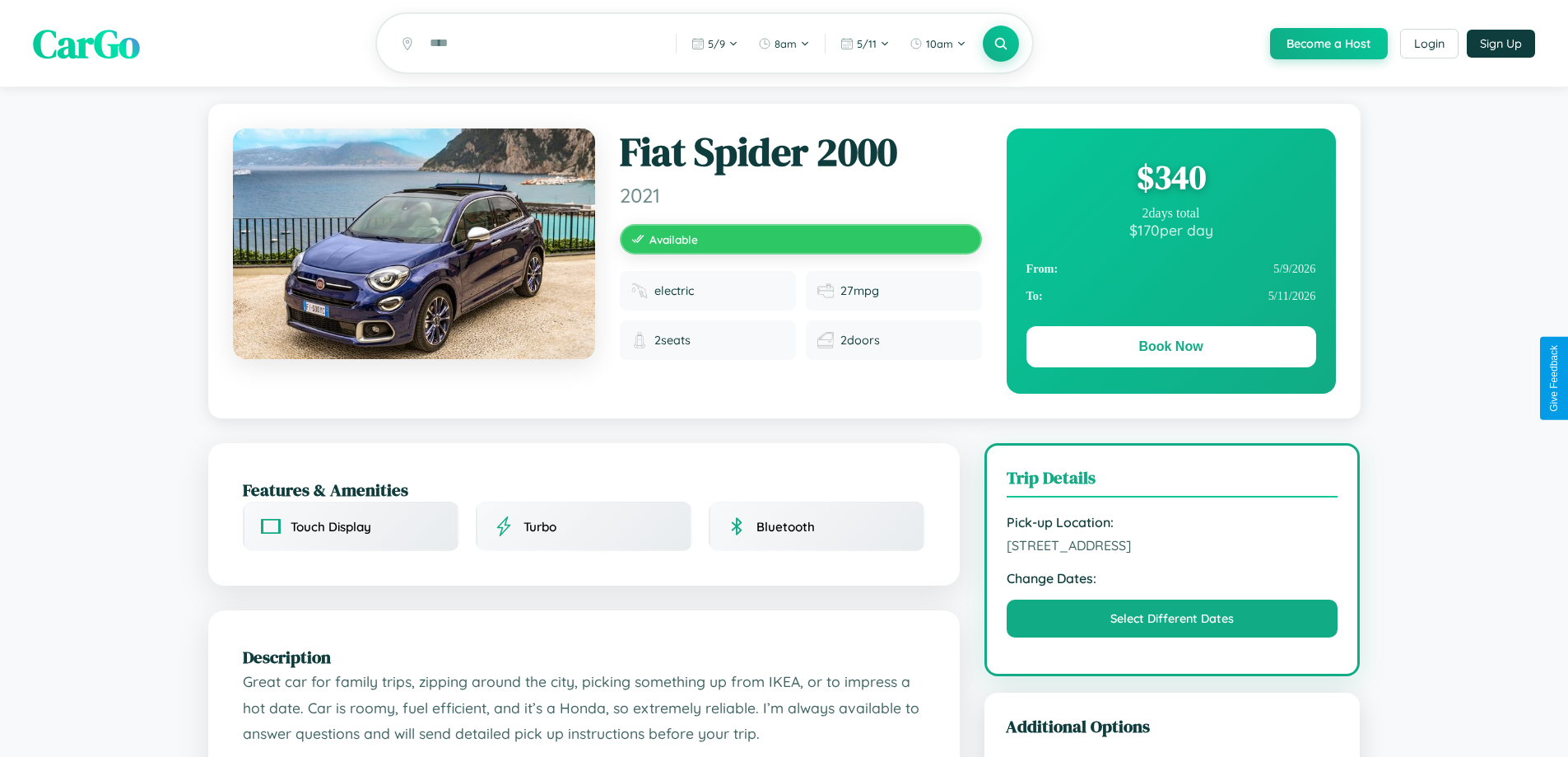
click at [1170, 179] on div "$ 340" at bounding box center [1172, 176] width 290 height 44
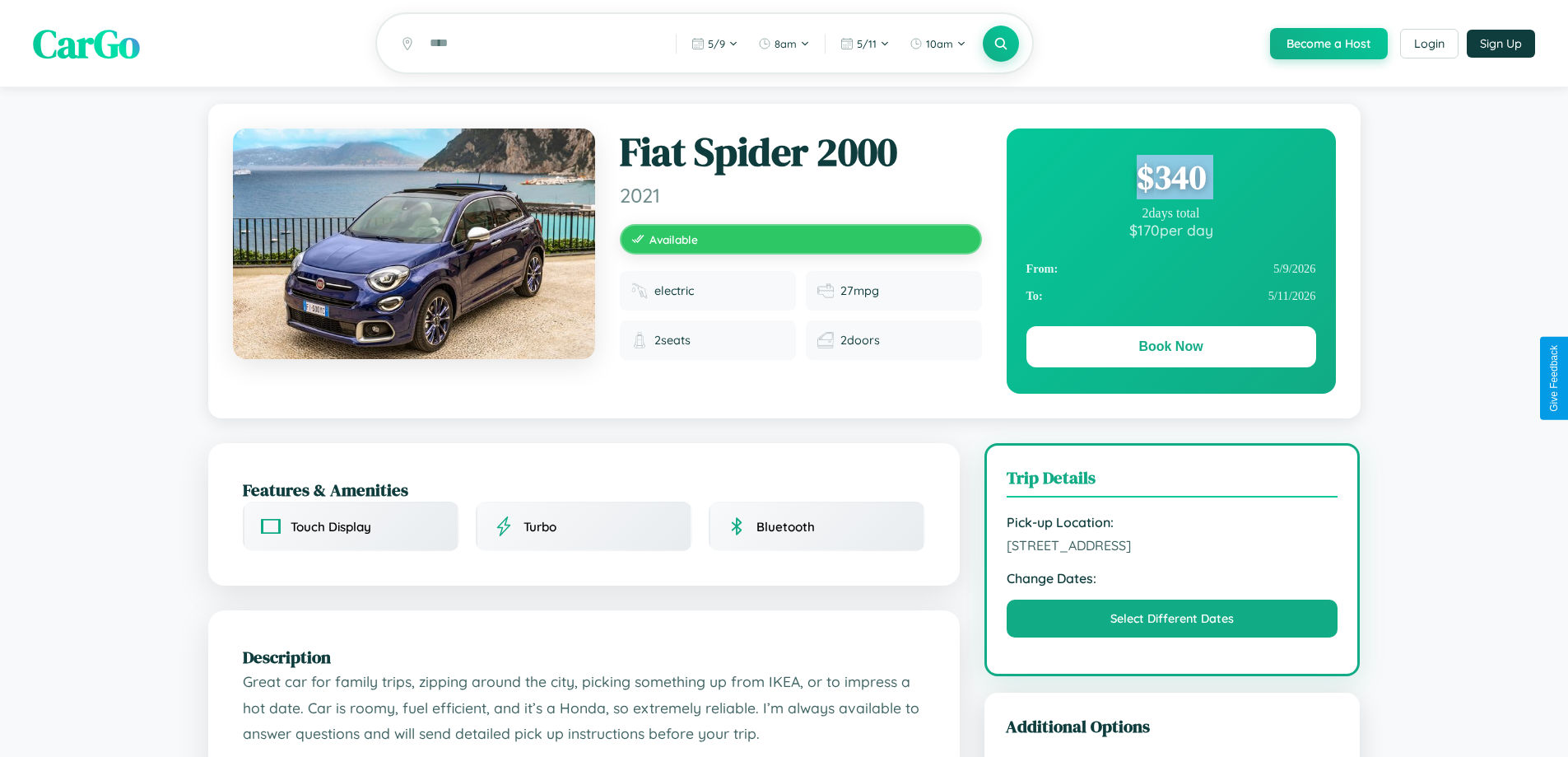
click at [1170, 179] on div "$ 340" at bounding box center [1172, 176] width 290 height 44
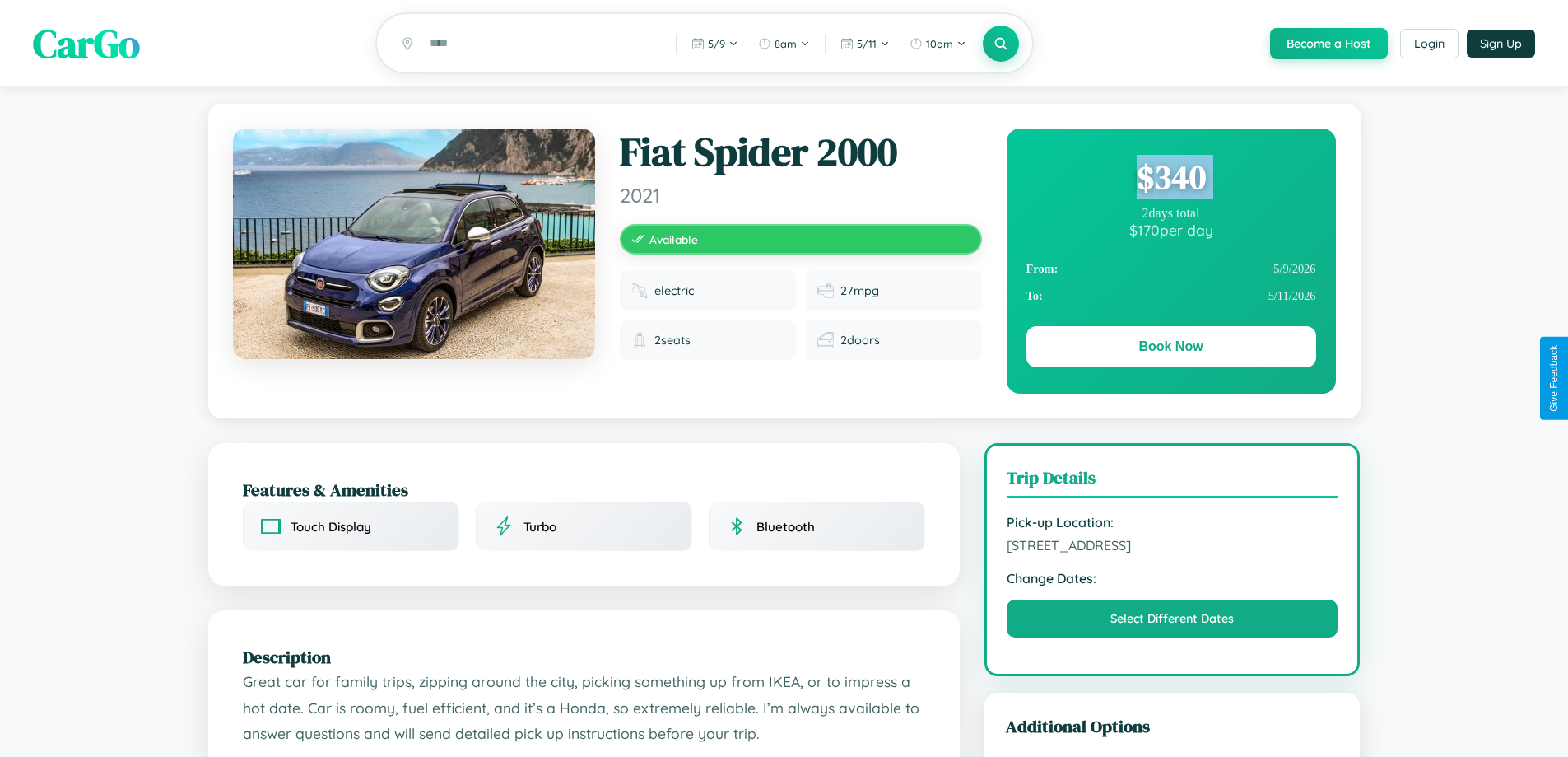
click at [1170, 179] on div "$ 340" at bounding box center [1172, 176] width 290 height 44
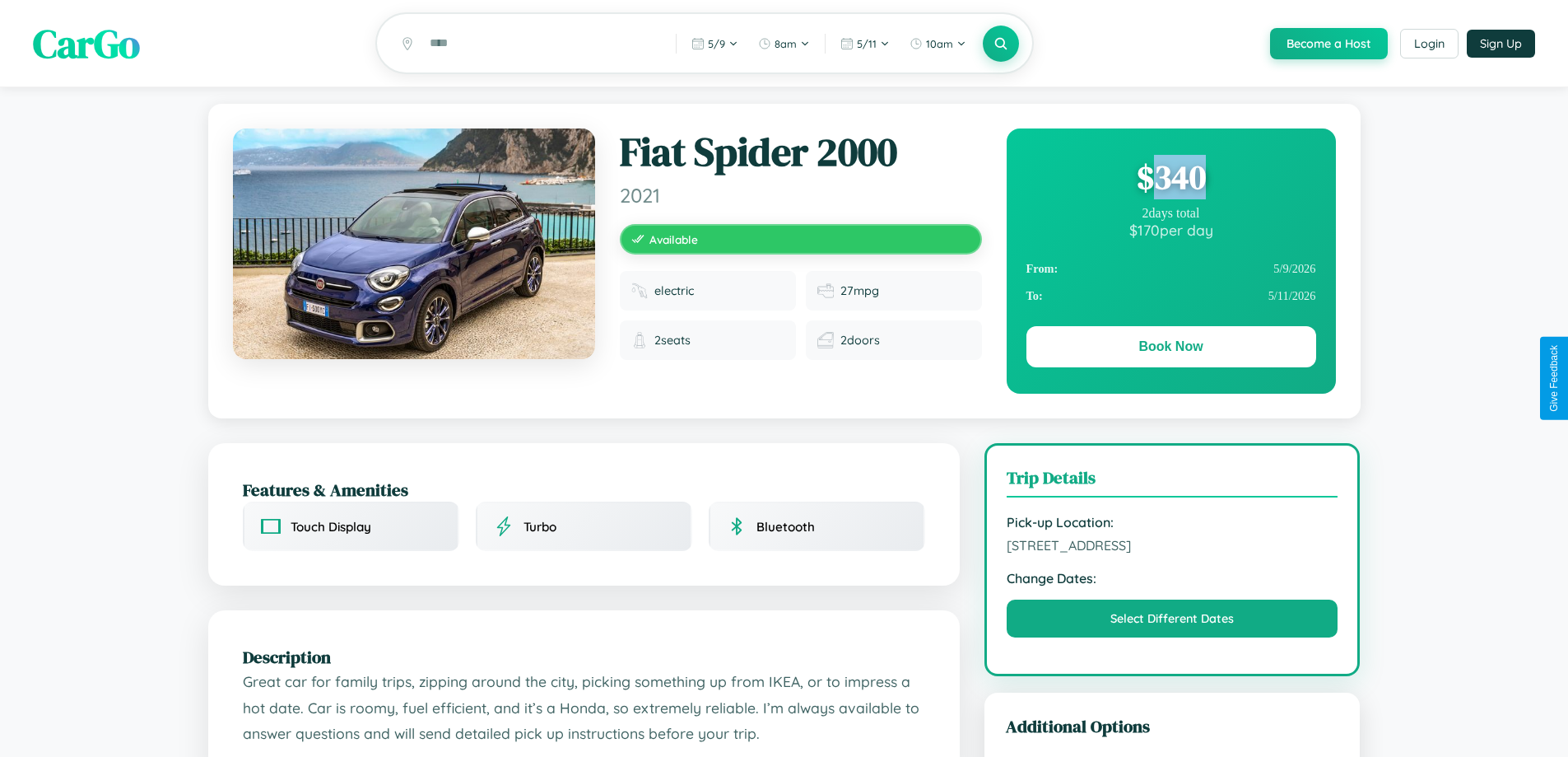
click at [1170, 179] on div "$ 340" at bounding box center [1172, 176] width 290 height 44
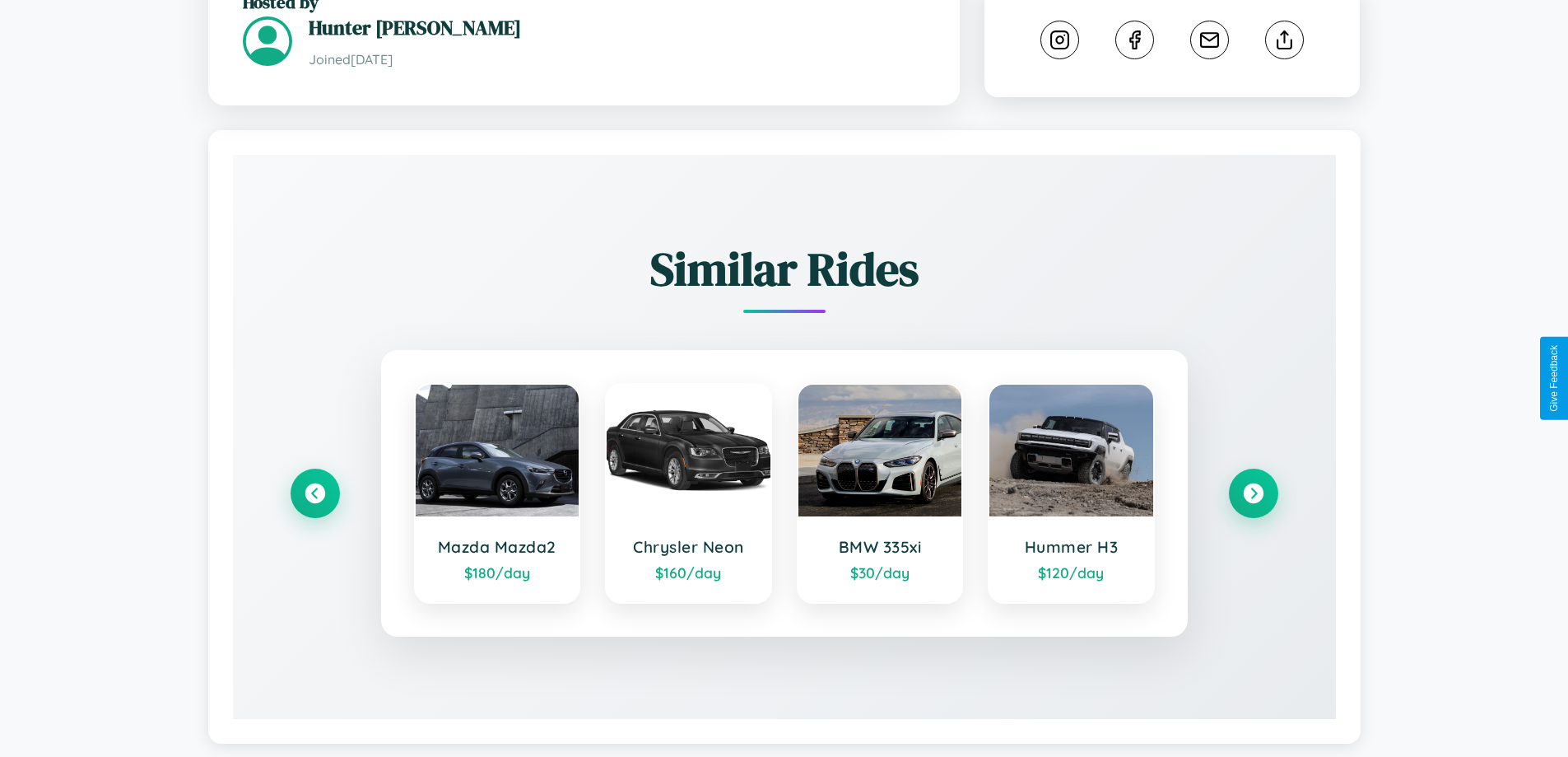
scroll to position [905, 0]
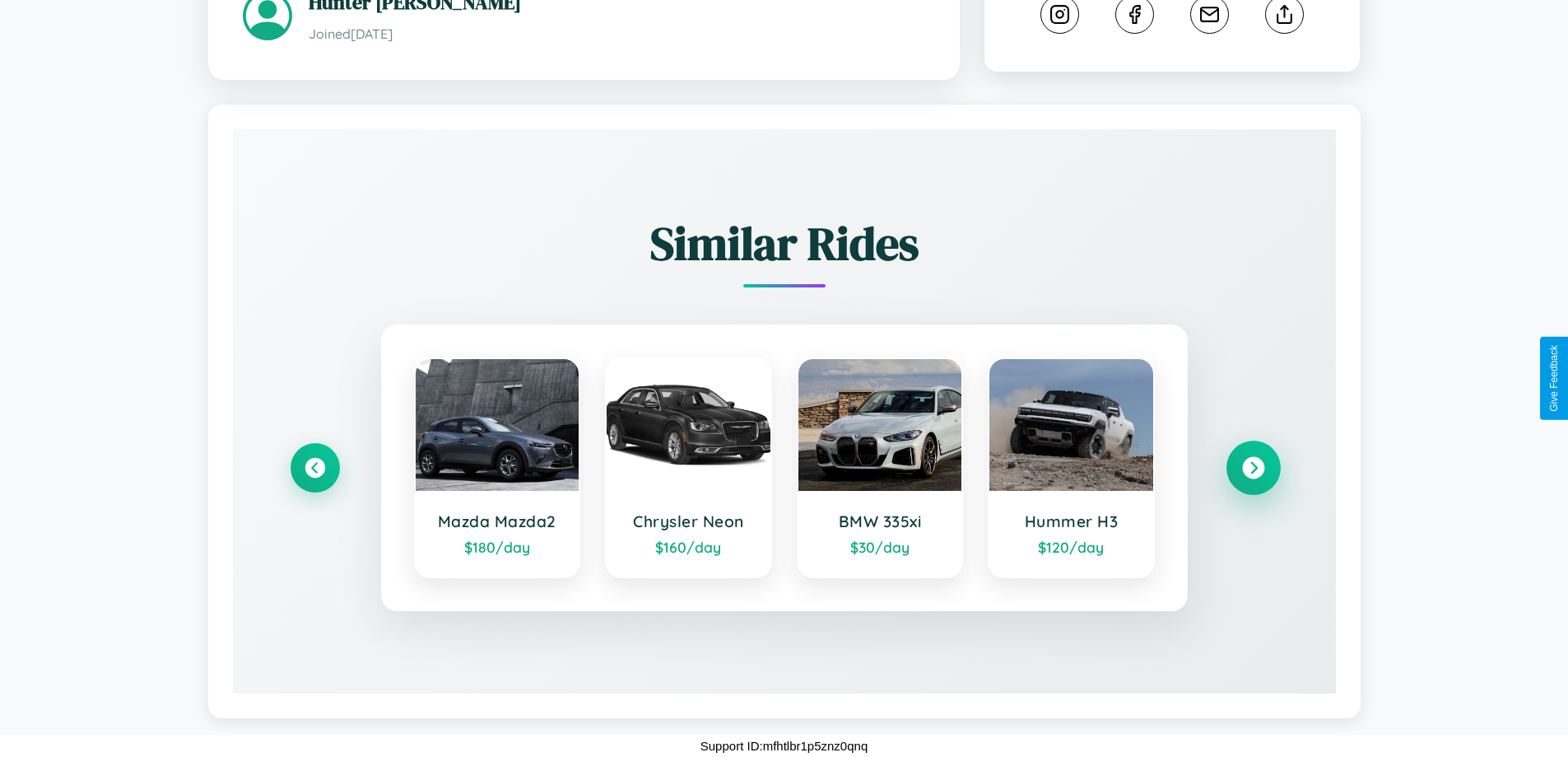
click at [1253, 468] on icon at bounding box center [1253, 469] width 23 height 23
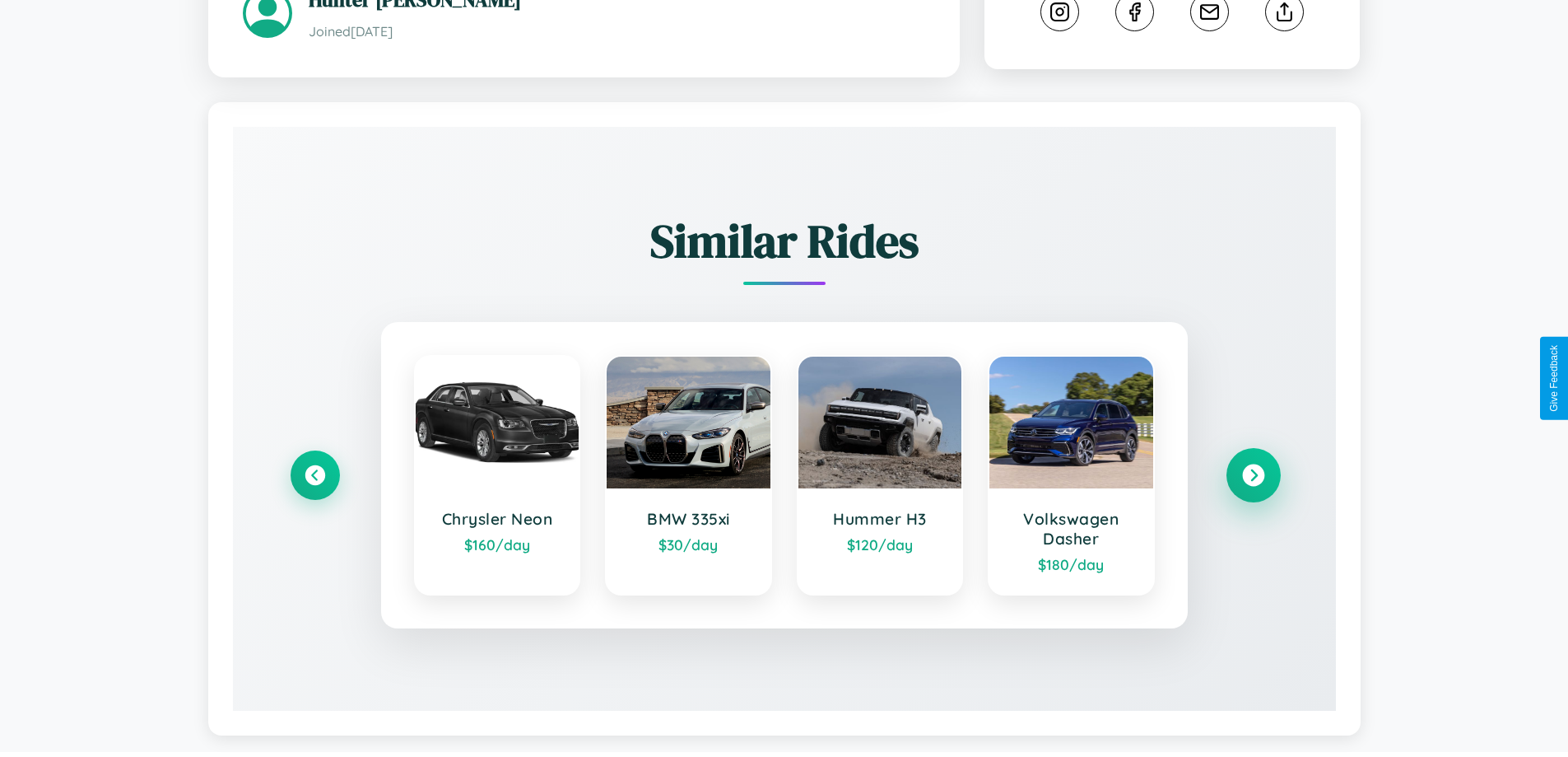
click at [1253, 478] on icon at bounding box center [1253, 476] width 23 height 23
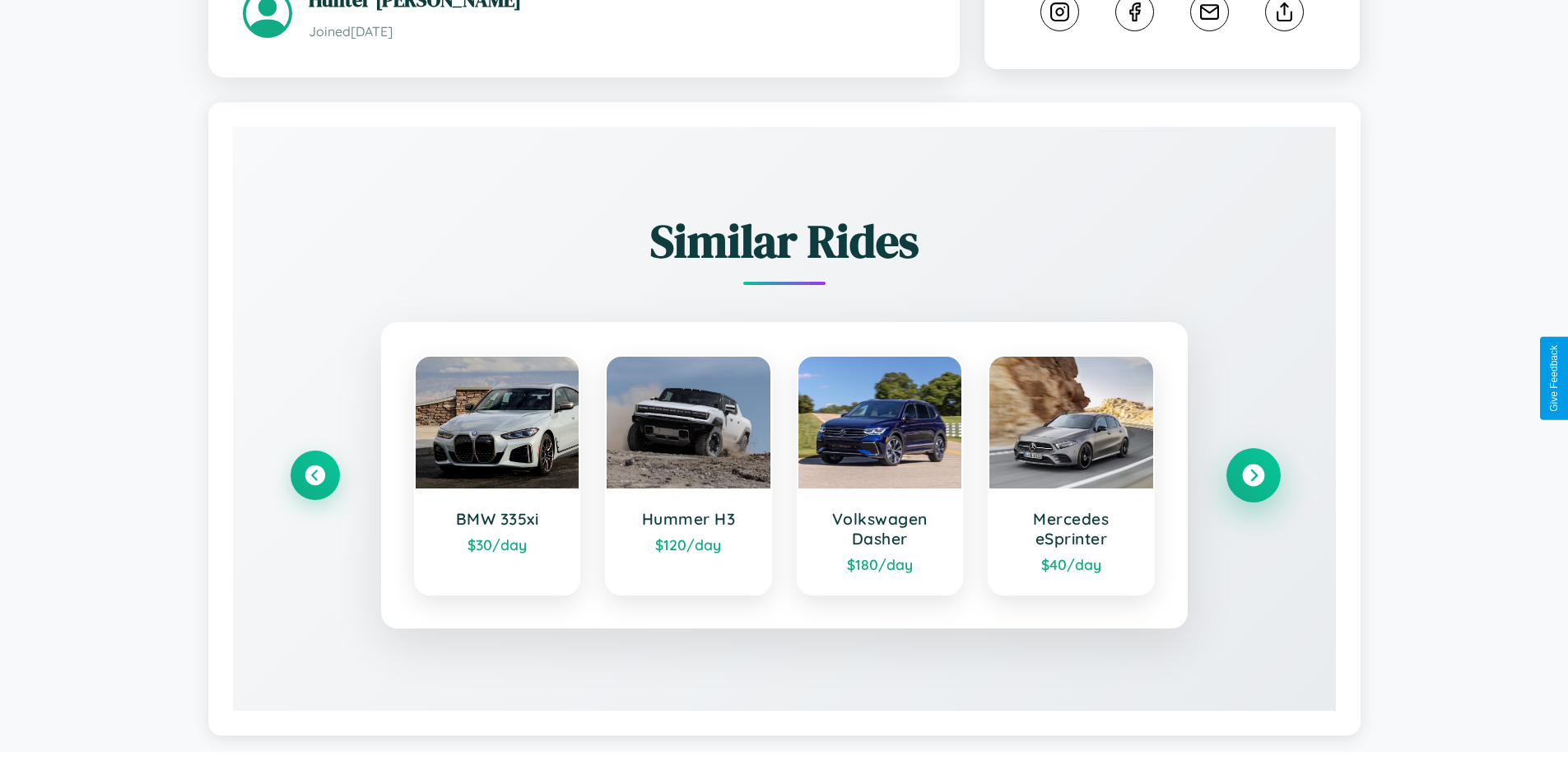
click at [1253, 478] on icon at bounding box center [1253, 476] width 23 height 23
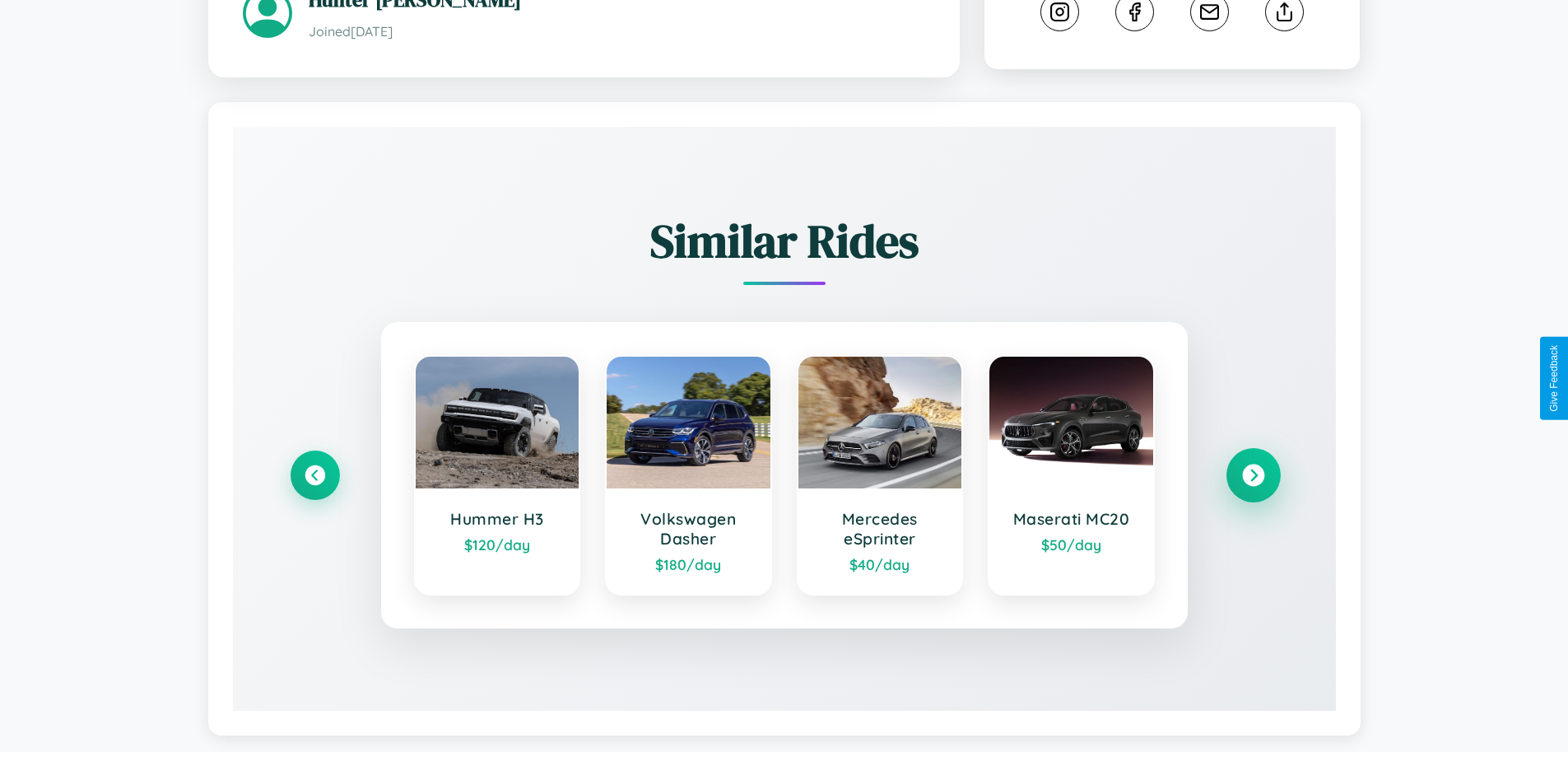
click at [1253, 478] on icon at bounding box center [1253, 476] width 23 height 23
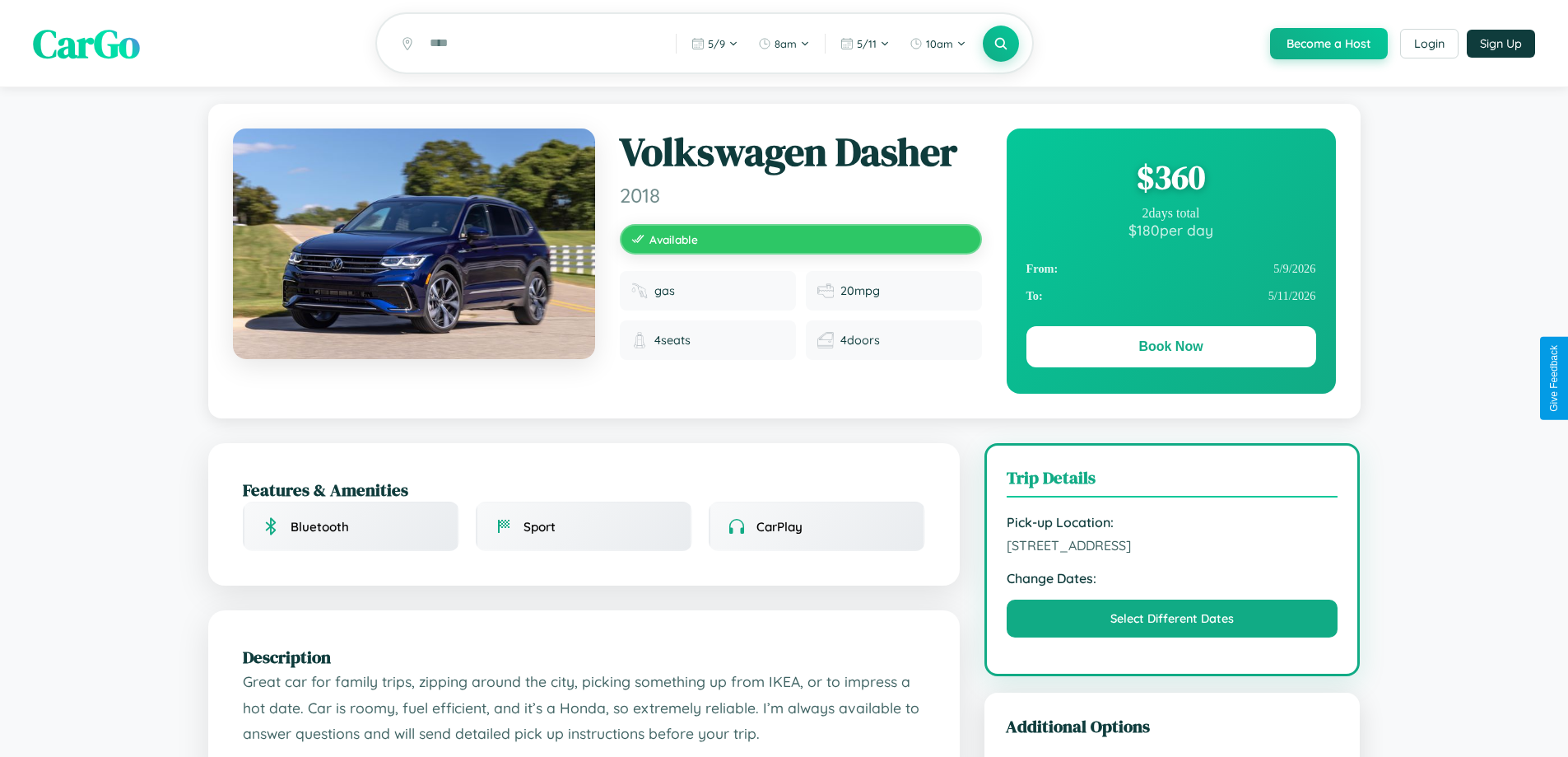
click at [1170, 179] on div "$ 360" at bounding box center [1172, 176] width 290 height 44
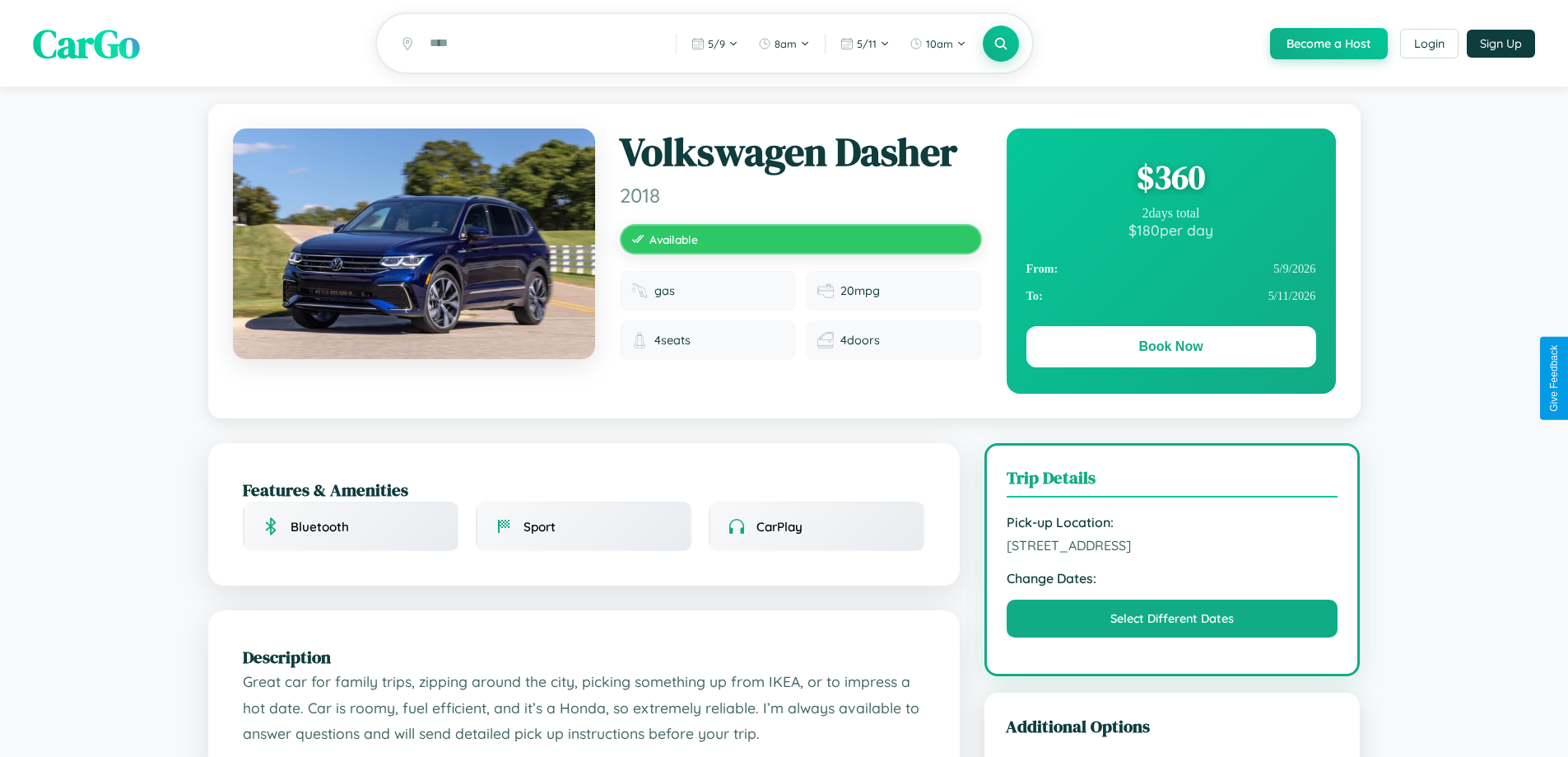
click at [1170, 179] on div "$ 360" at bounding box center [1172, 176] width 290 height 44
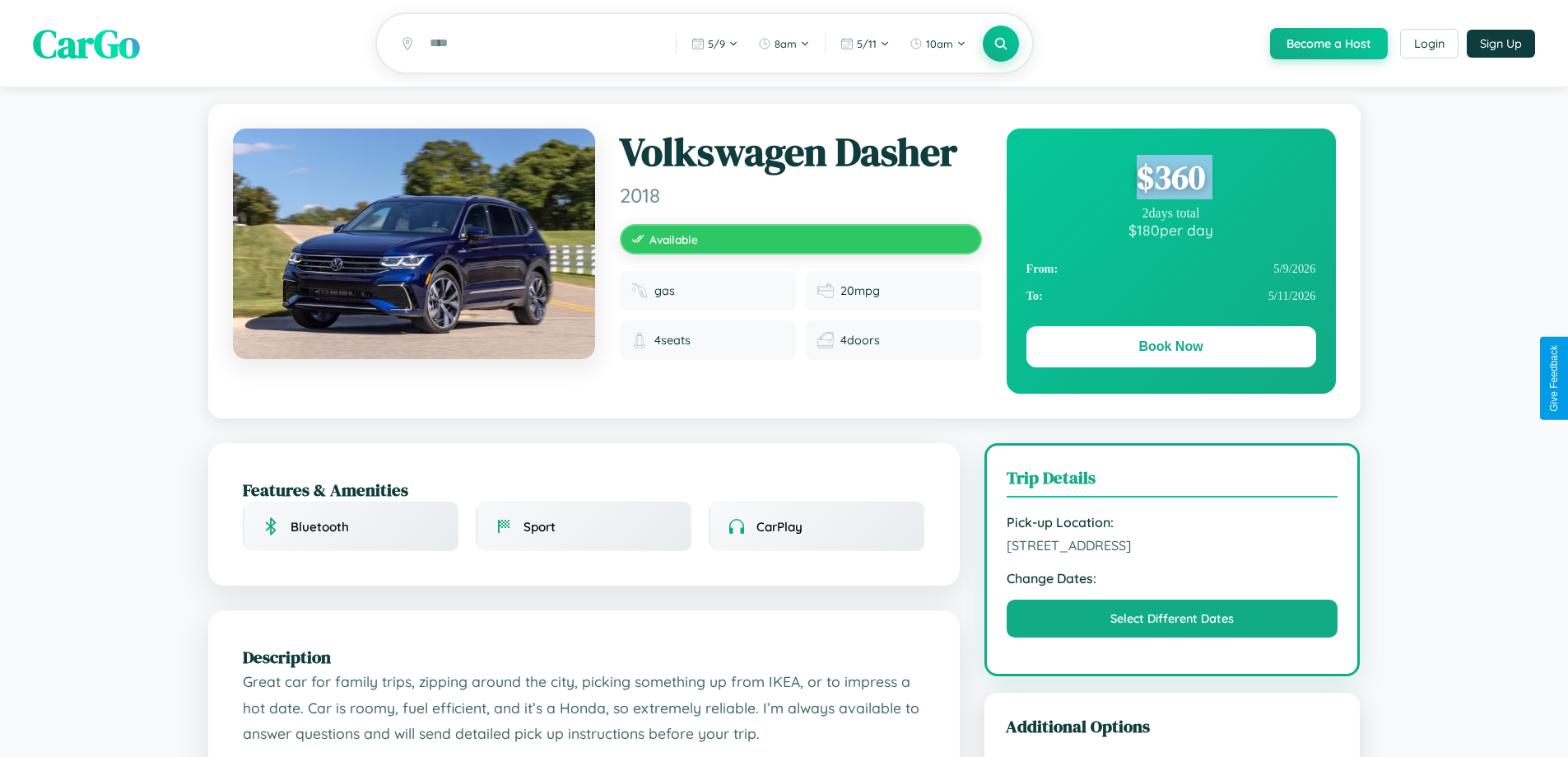
click at [1170, 179] on div "$ 360" at bounding box center [1172, 176] width 290 height 44
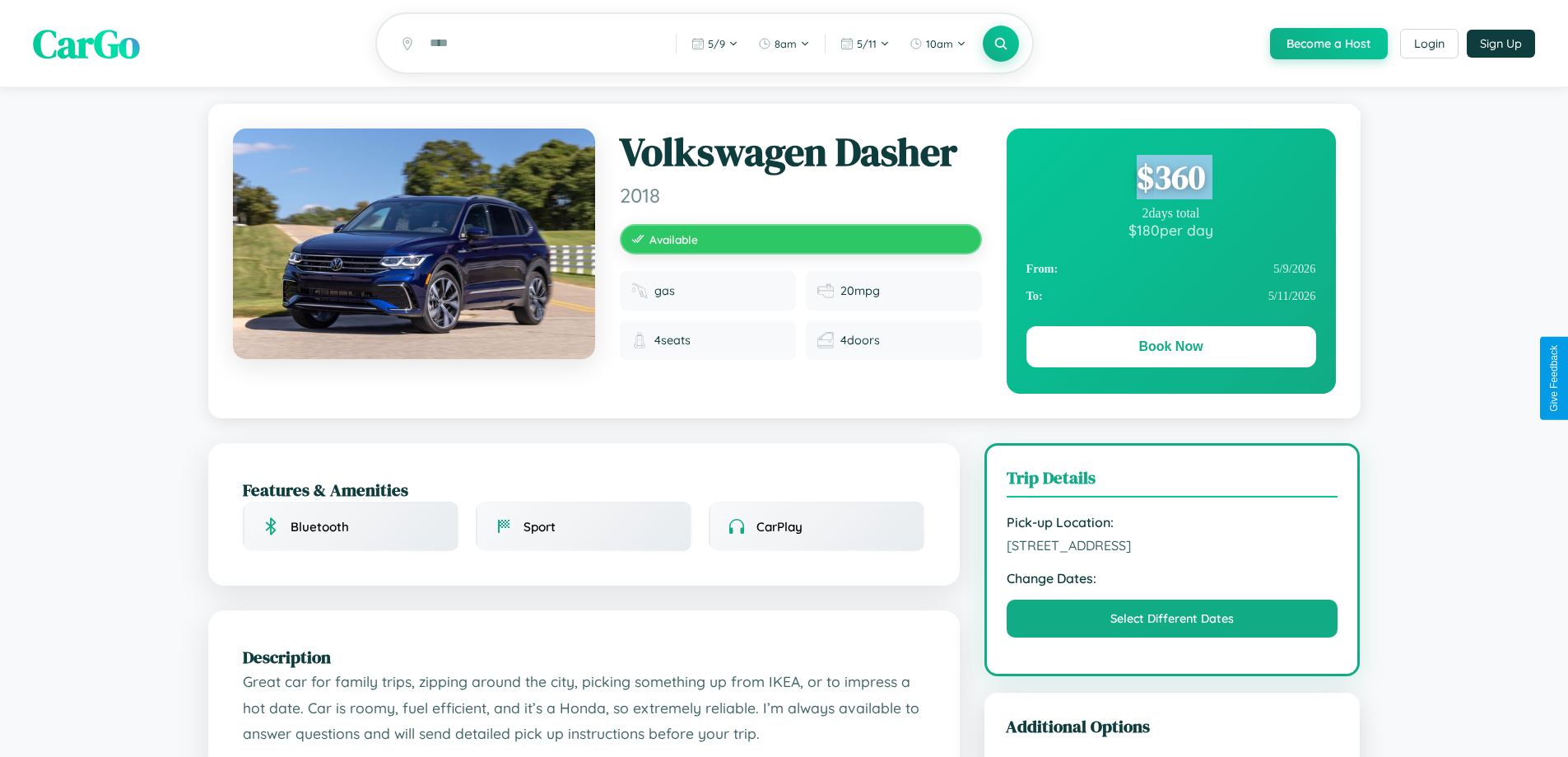
click at [1170, 179] on div "$ 360" at bounding box center [1172, 176] width 290 height 44
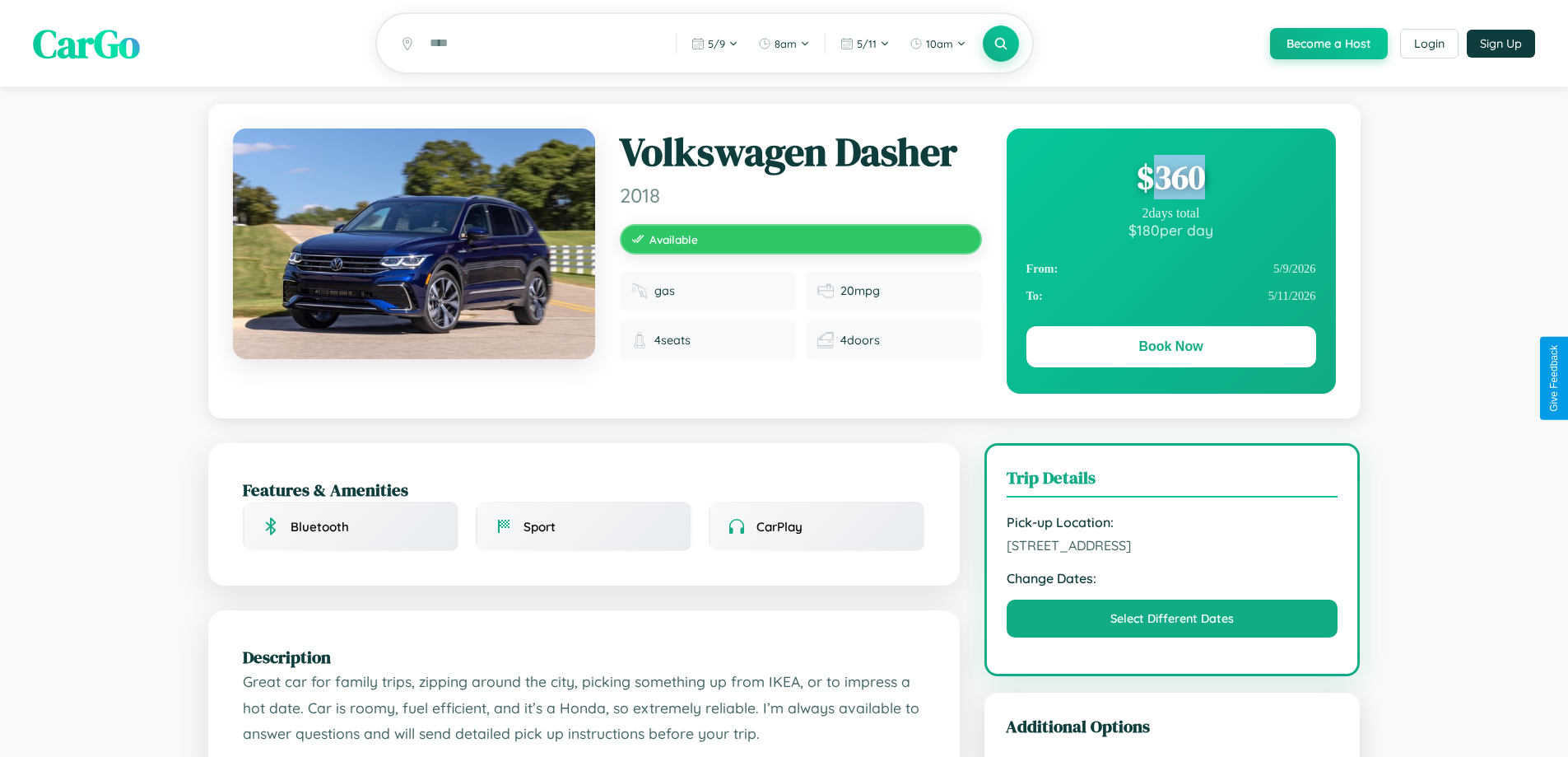
click at [1170, 179] on div "$ 360" at bounding box center [1172, 176] width 290 height 44
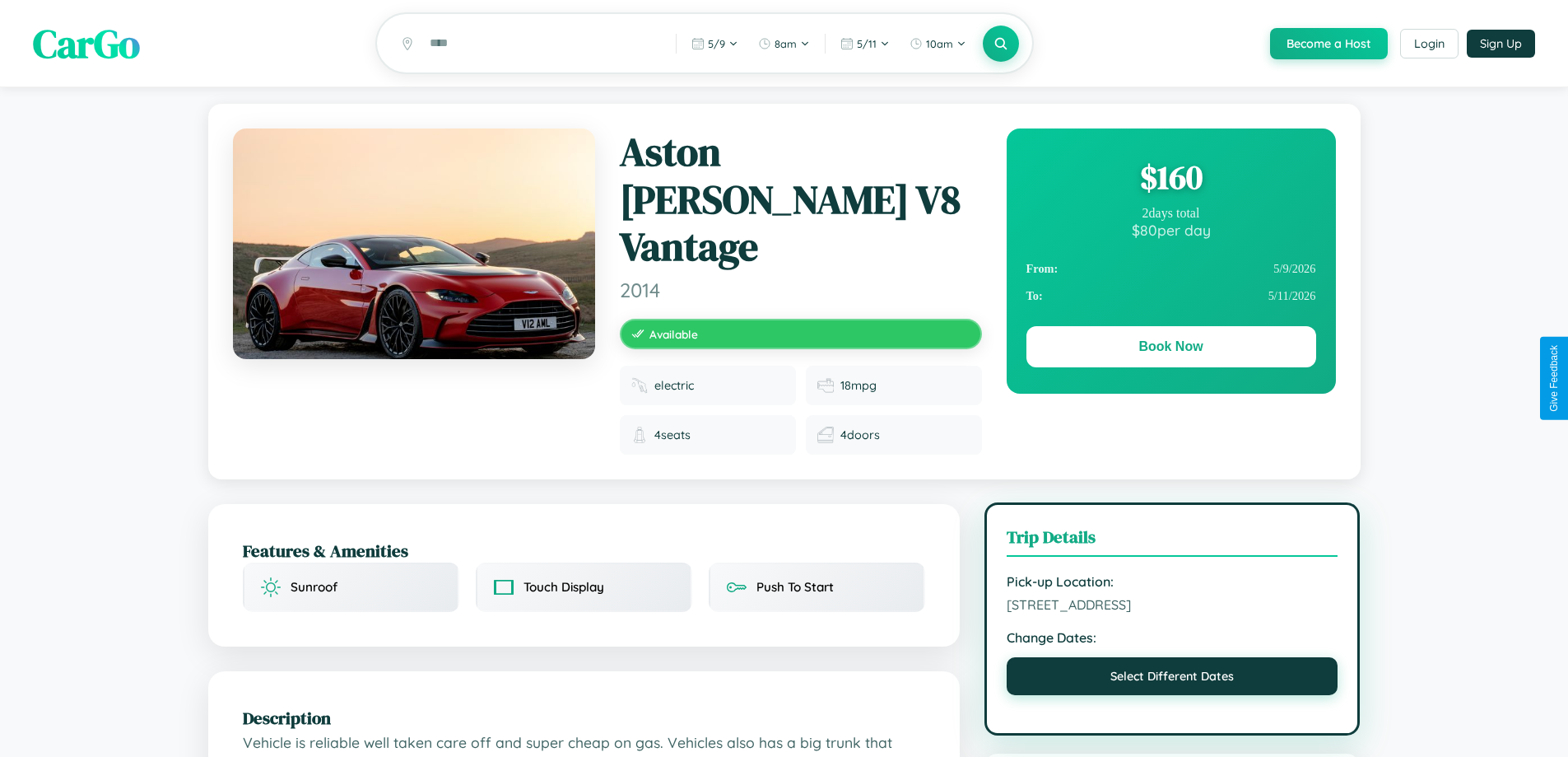
click at [1172, 657] on button "Select Different Dates" at bounding box center [1173, 676] width 332 height 38
select select "*"
select select "****"
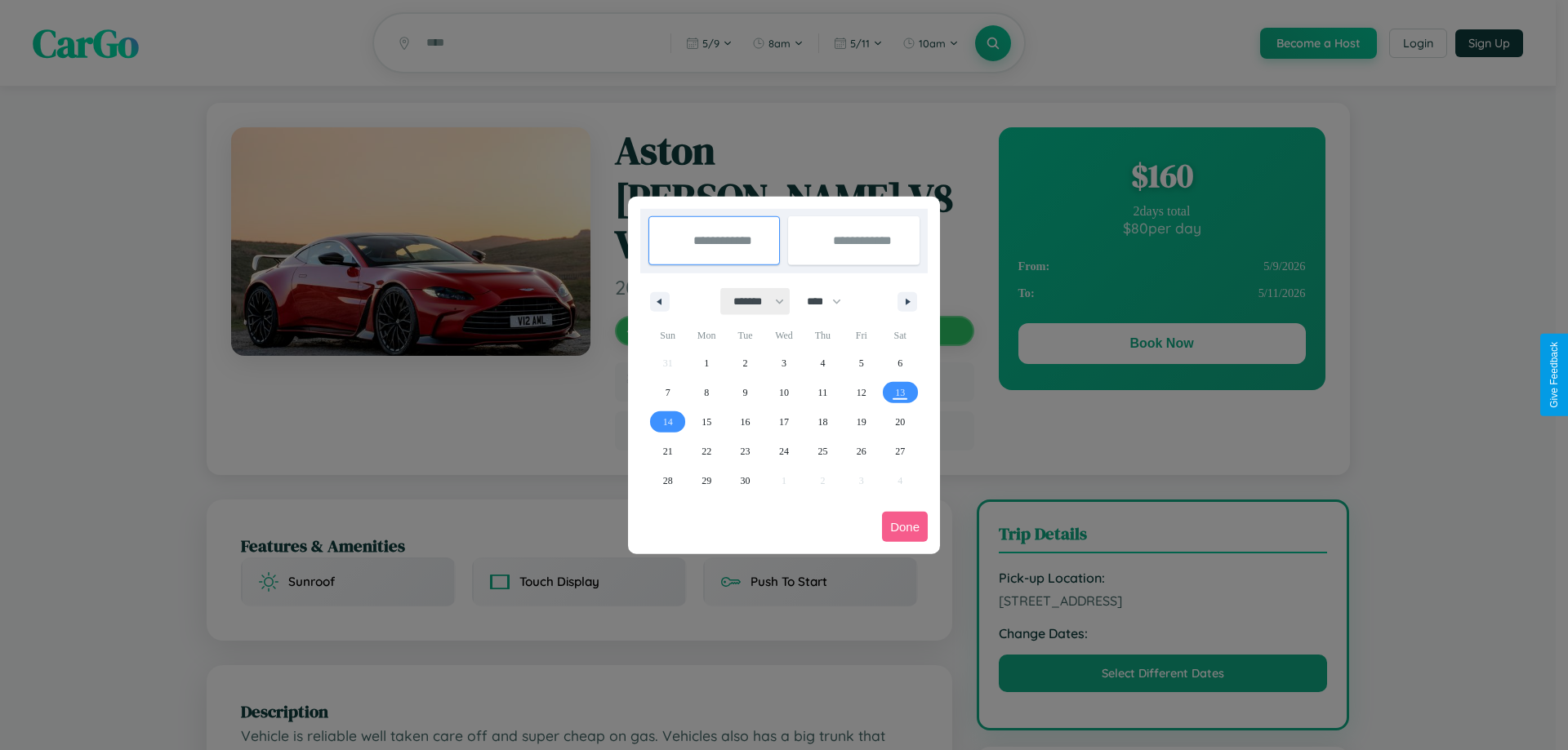
drag, startPoint x: 751, startPoint y: 301, endPoint x: 784, endPoint y: 327, distance: 42.0
click at [751, 301] on select "******* ******** ***** ***** *** **** **** ****** ********* ******* ******** **…" at bounding box center [756, 301] width 69 height 27
select select "*"
click at [831, 301] on select "**** **** **** **** **** **** **** **** **** **** **** **** **** **** **** ****…" at bounding box center [823, 301] width 49 height 27
select select "****"
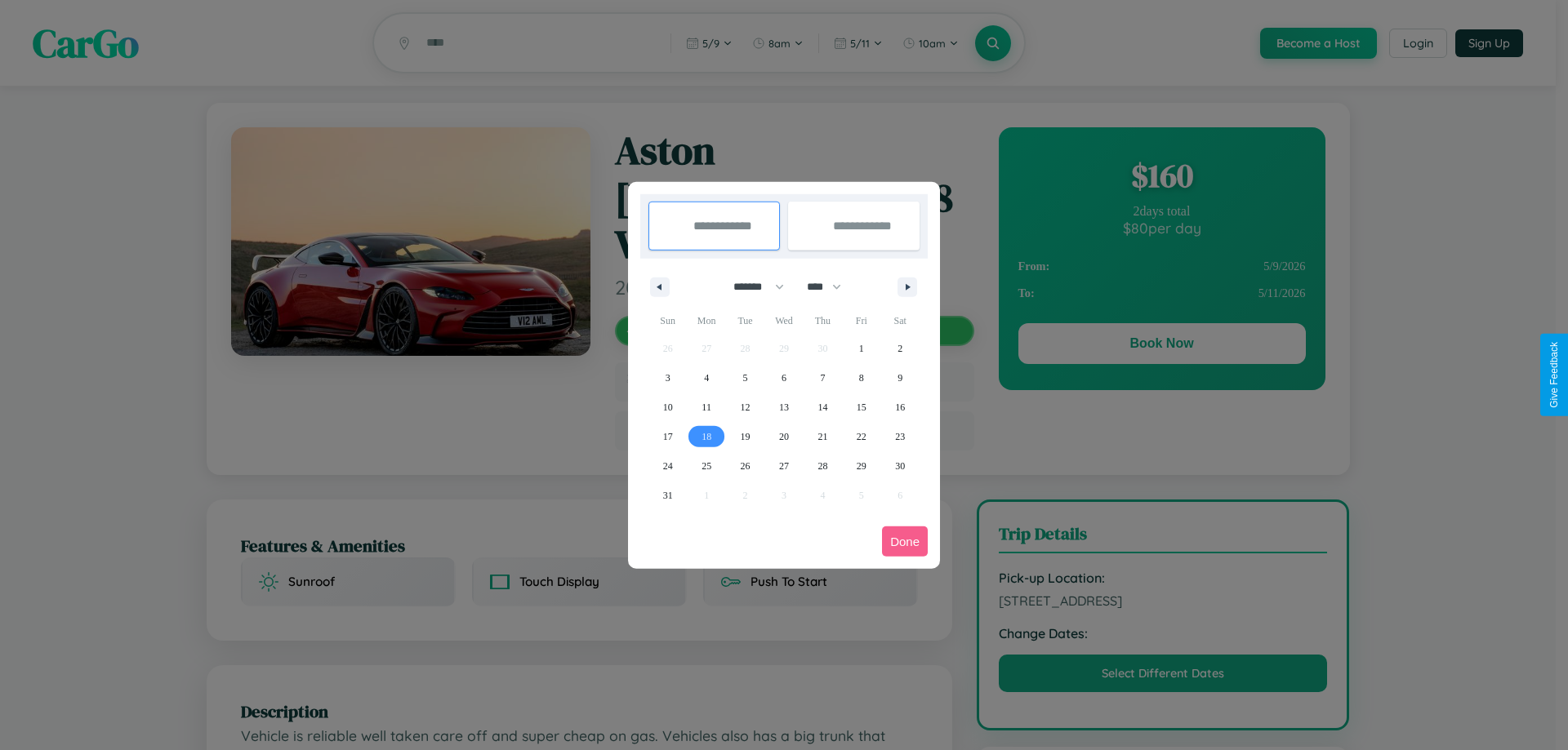
click at [706, 436] on span "18" at bounding box center [706, 436] width 9 height 29
type input "**********"
click at [745, 436] on span "19" at bounding box center [745, 436] width 9 height 29
type input "**********"
click at [905, 541] on button "Done" at bounding box center [905, 542] width 46 height 30
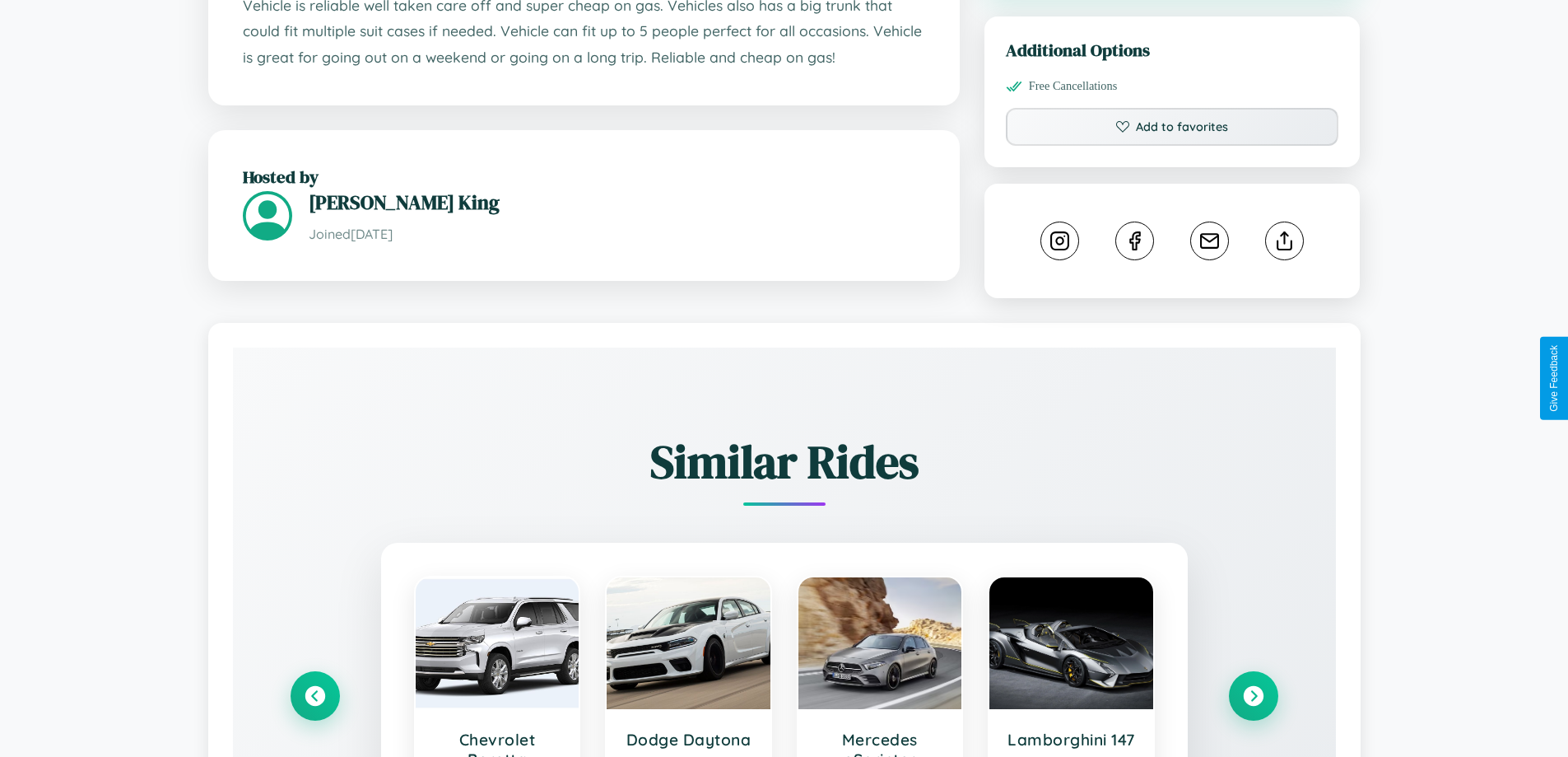
scroll to position [930, 0]
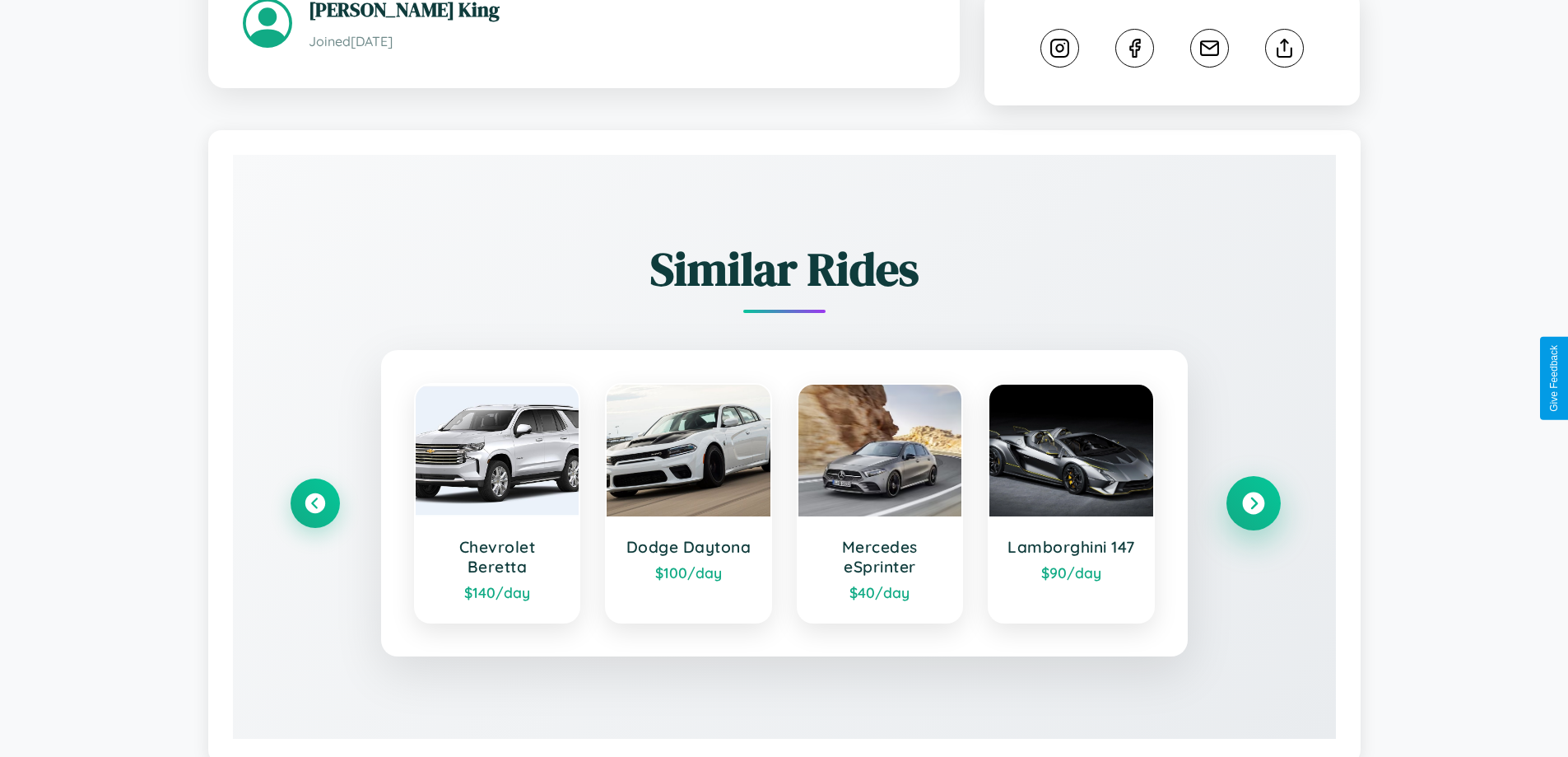
click at [1253, 492] on icon at bounding box center [1253, 503] width 23 height 23
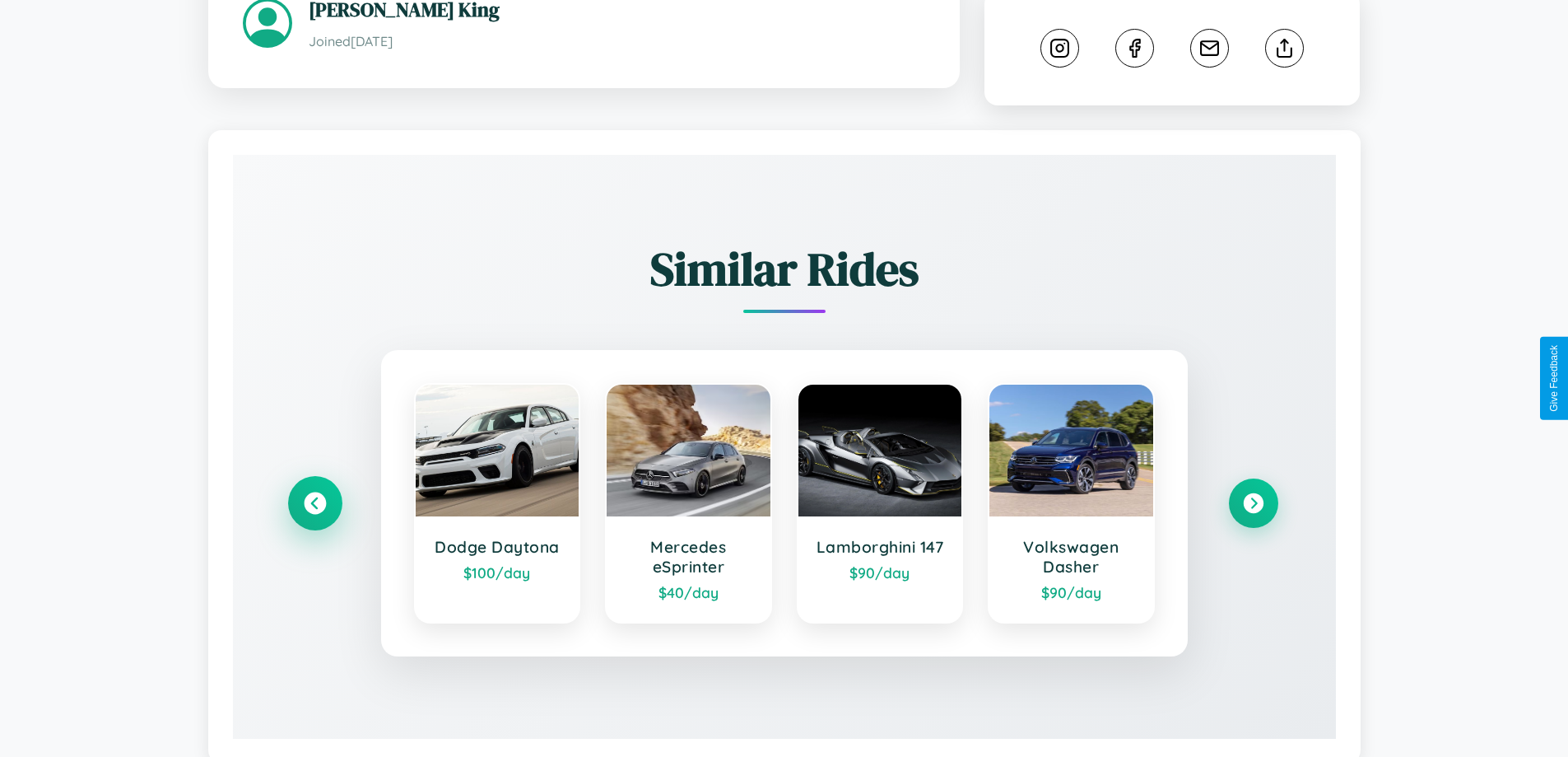
click at [315, 492] on icon at bounding box center [315, 503] width 23 height 23
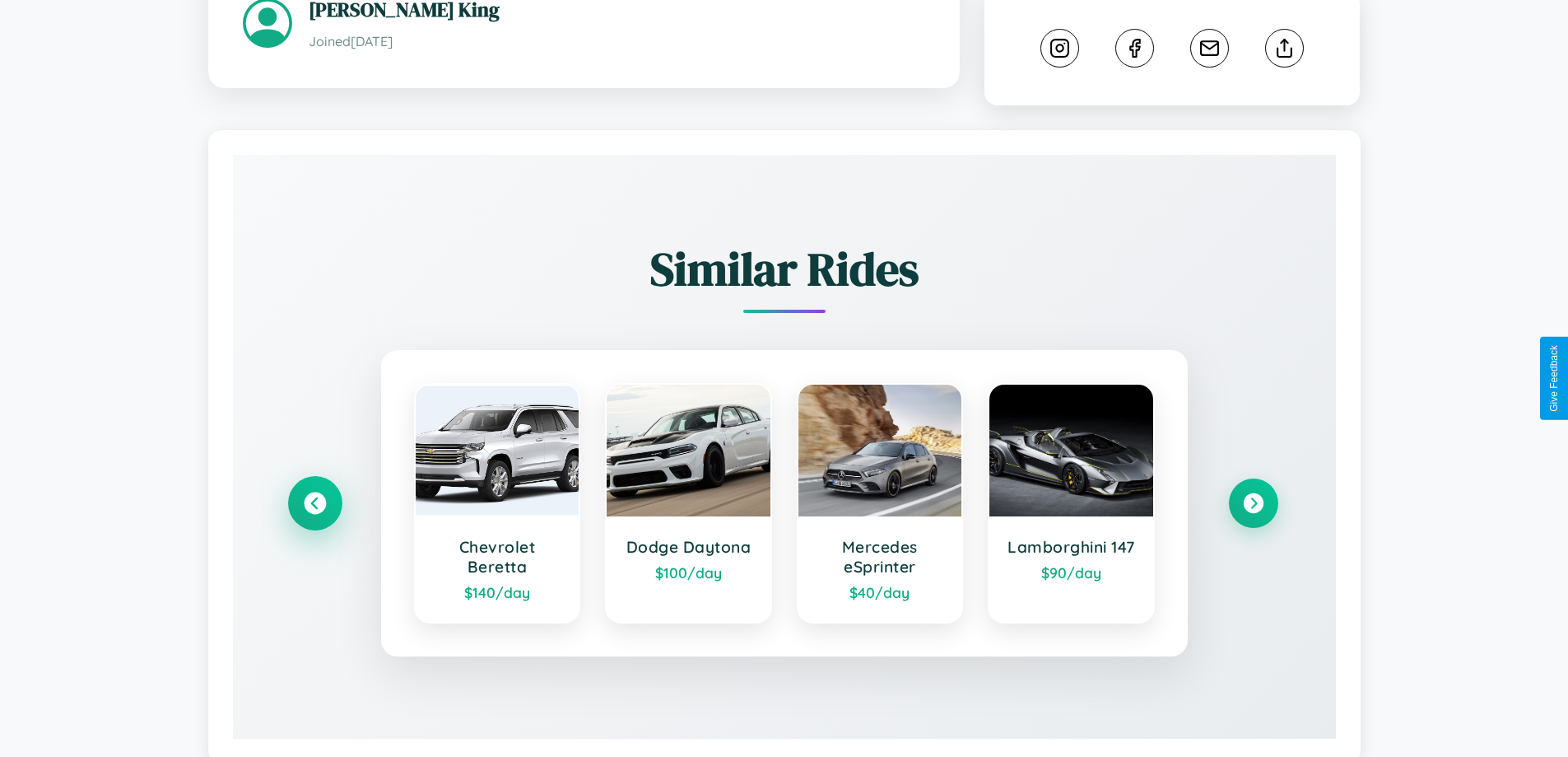
click at [315, 492] on icon at bounding box center [315, 503] width 23 height 23
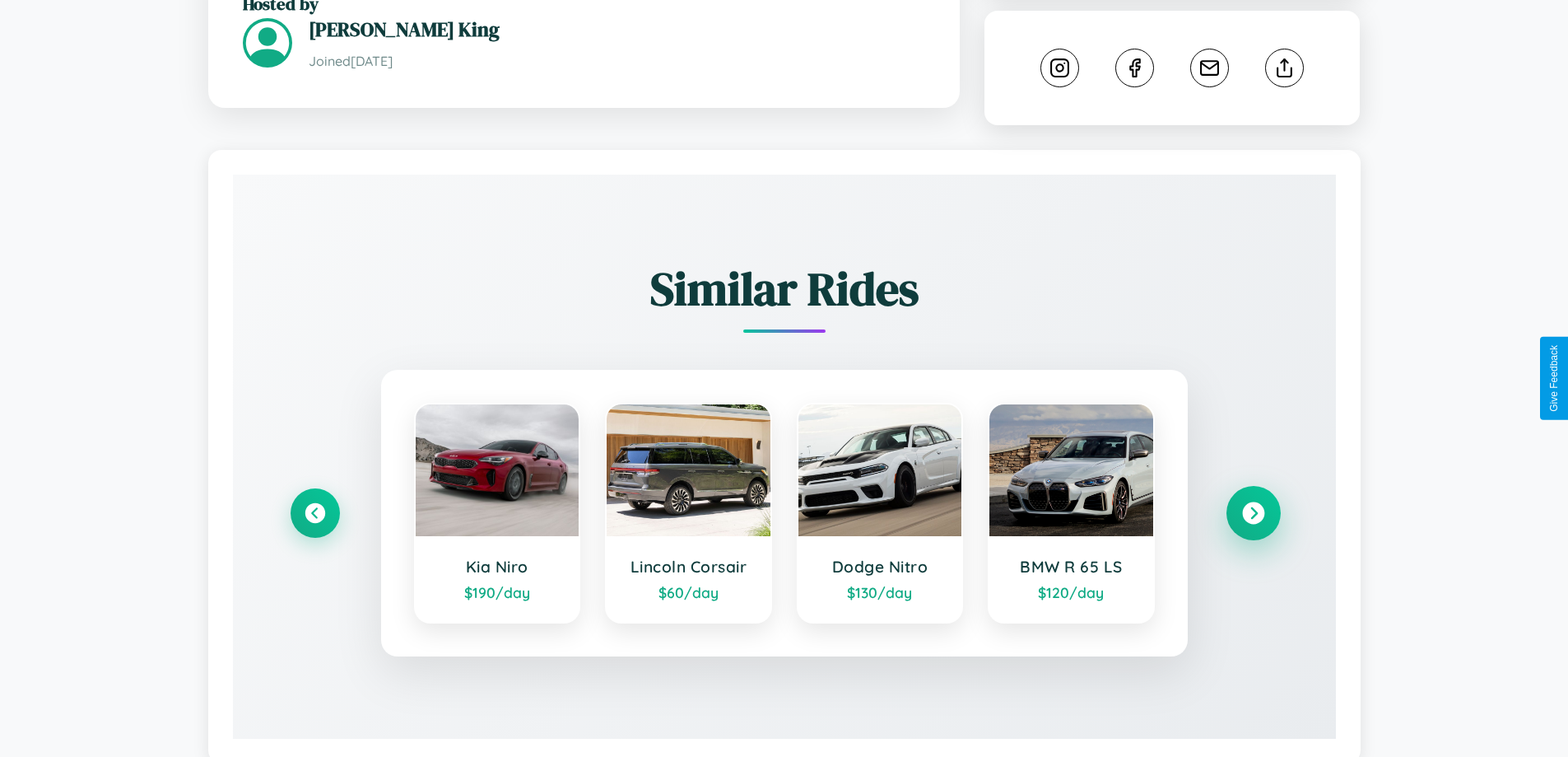
click at [1253, 502] on icon at bounding box center [1253, 513] width 23 height 23
